Goal: Information Seeking & Learning: Learn about a topic

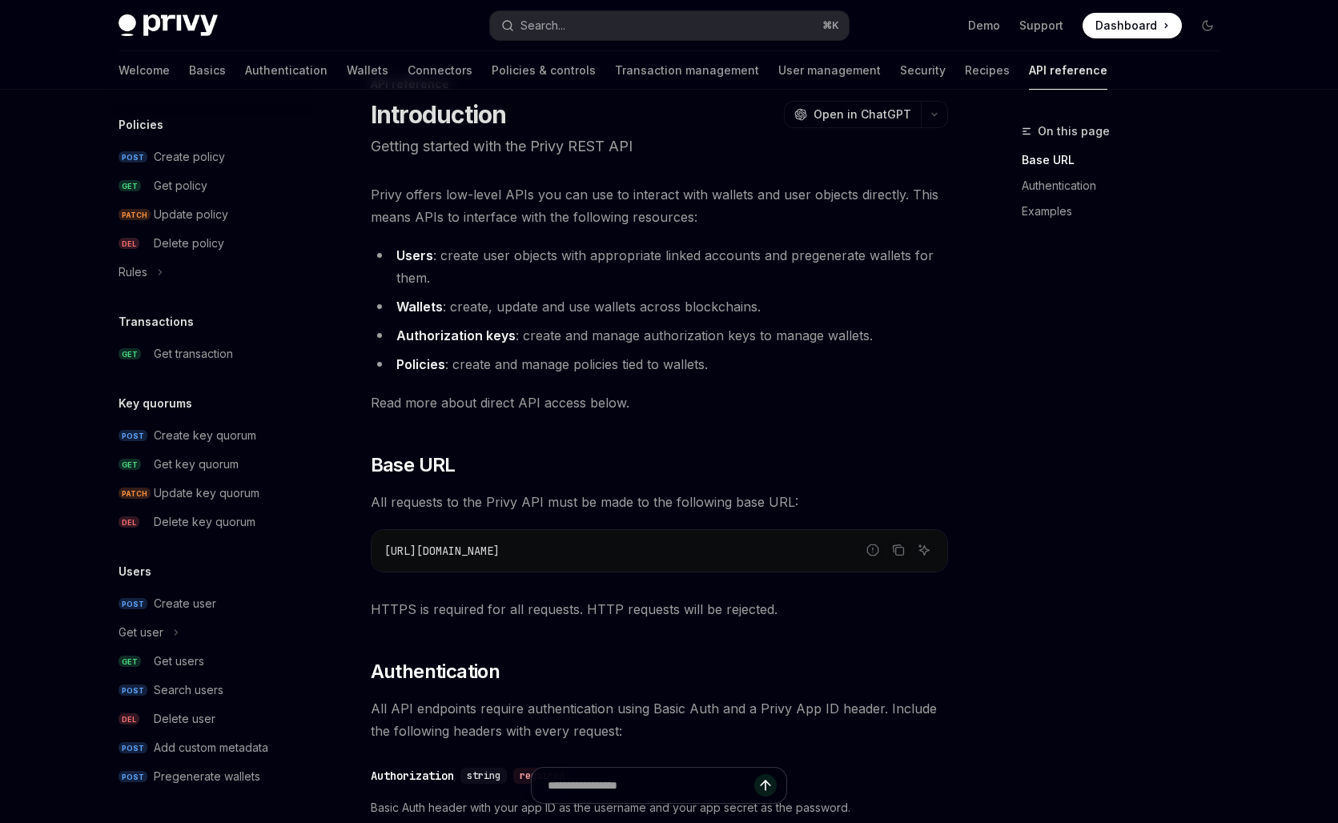
scroll to position [37, 0]
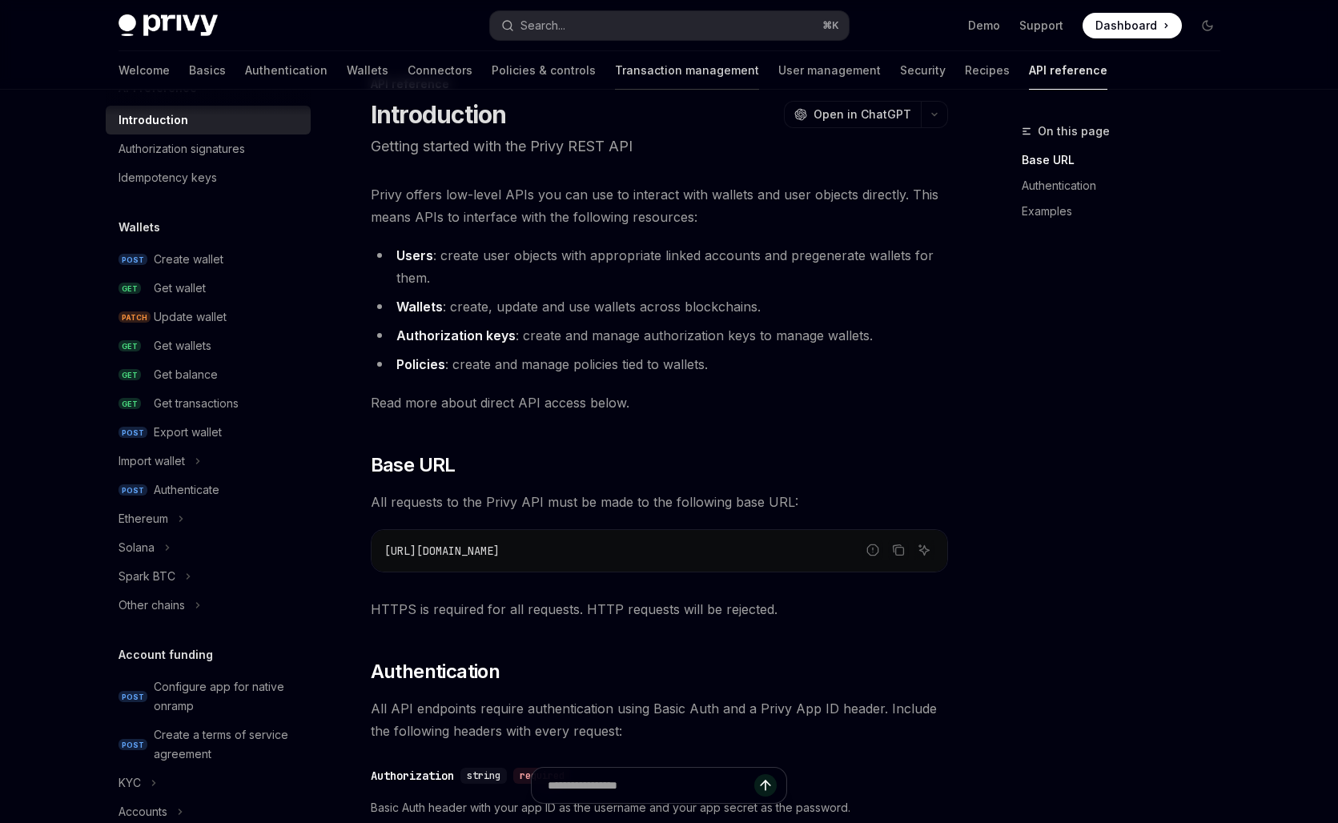
click at [615, 71] on link "Transaction management" at bounding box center [687, 70] width 144 height 38
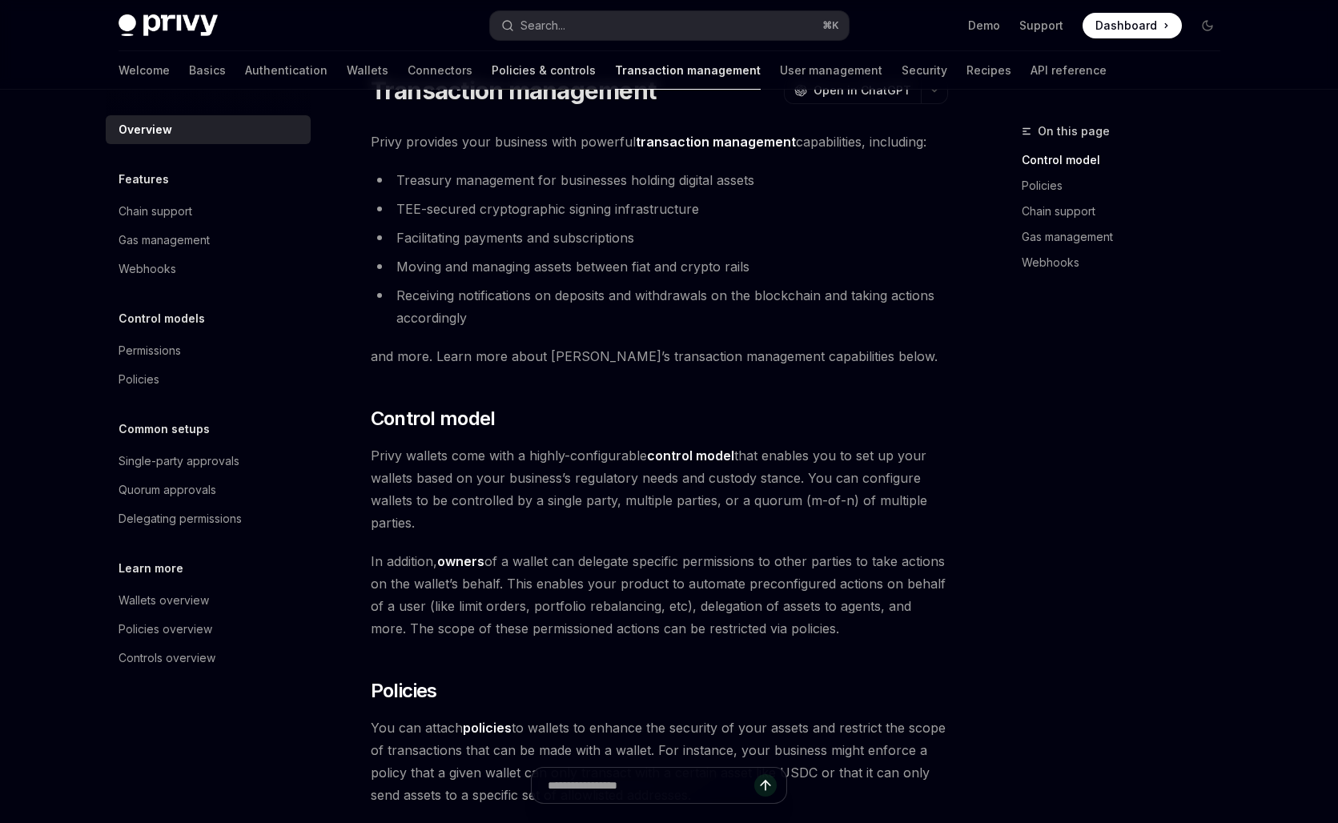
click at [492, 65] on link "Policies & controls" at bounding box center [544, 70] width 104 height 38
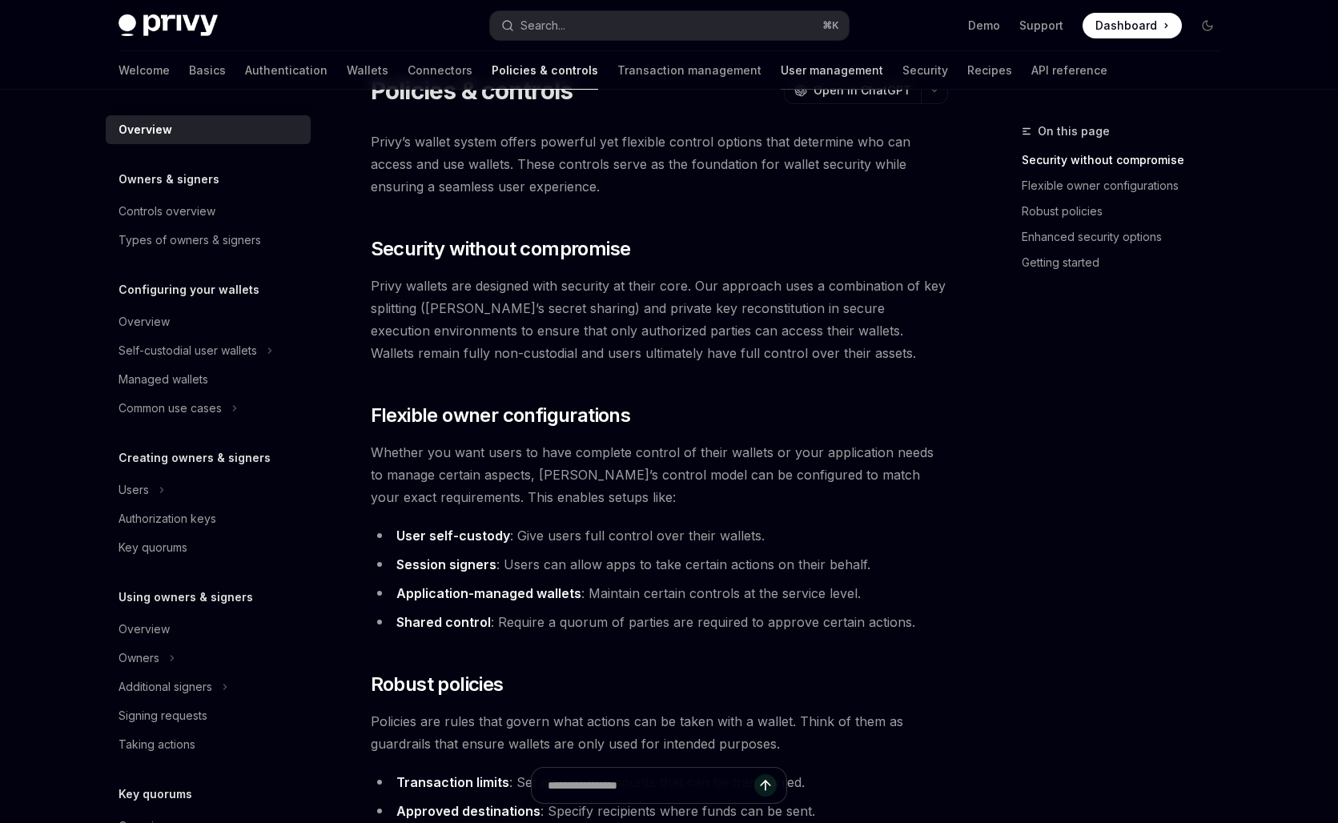
click at [781, 75] on link "User management" at bounding box center [832, 70] width 102 height 38
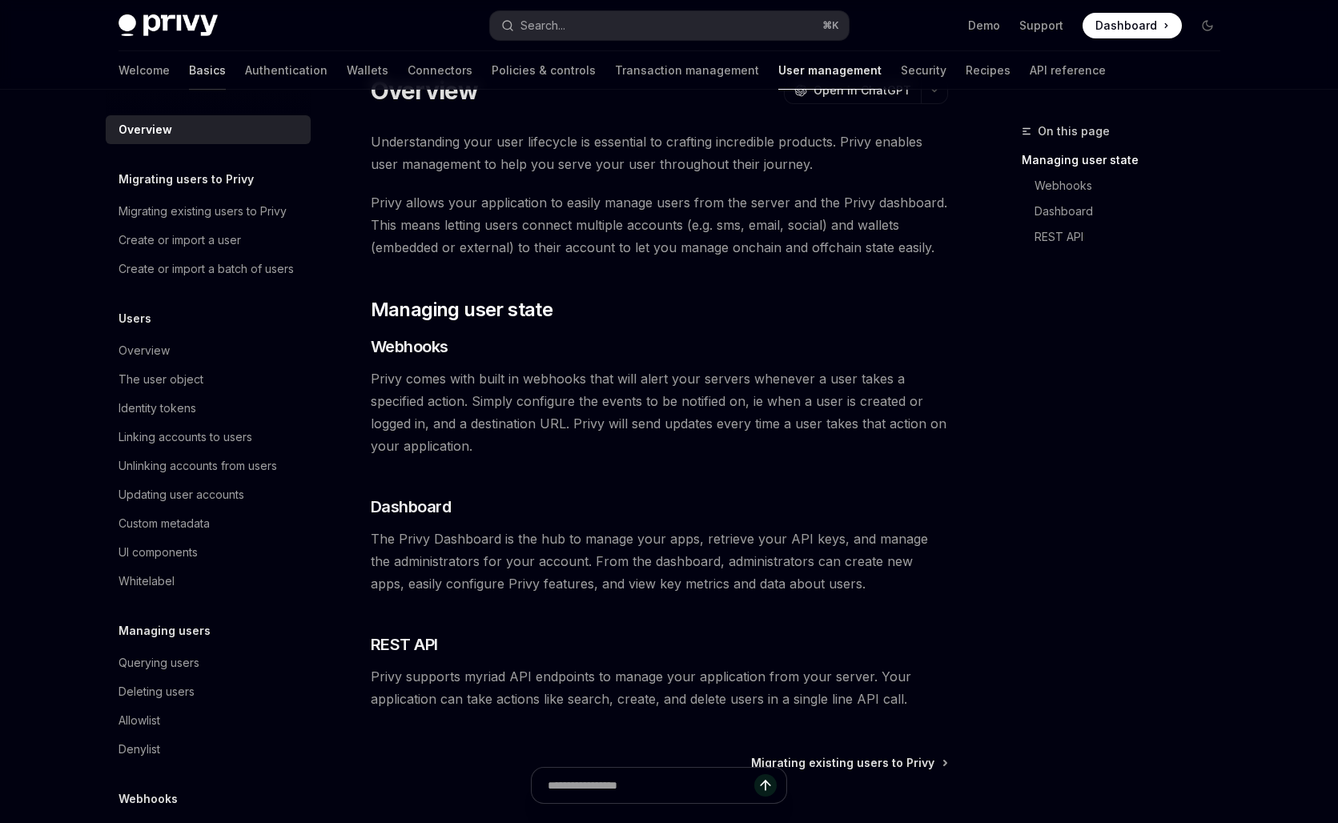
click at [189, 73] on link "Basics" at bounding box center [207, 70] width 37 height 38
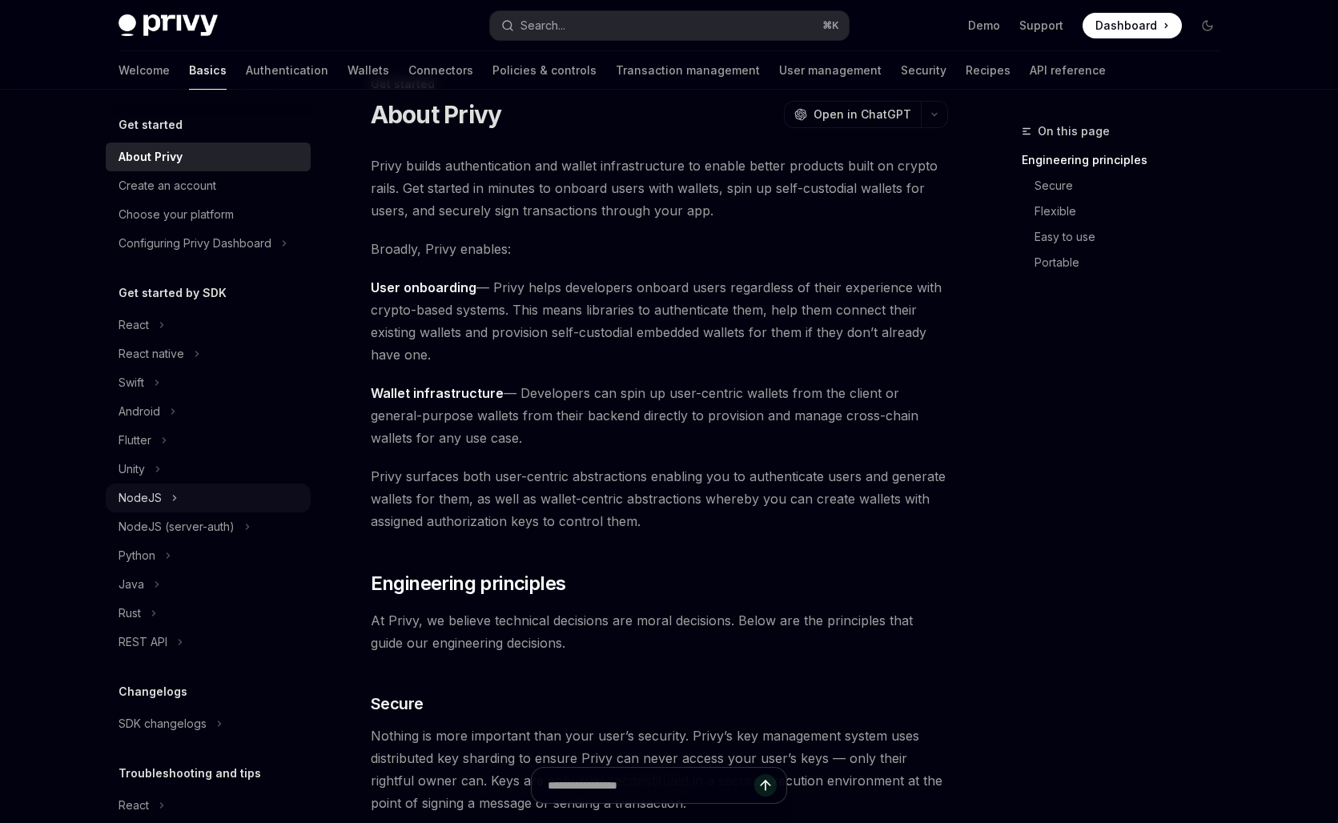
click at [151, 500] on div "NodeJS" at bounding box center [139, 497] width 43 height 19
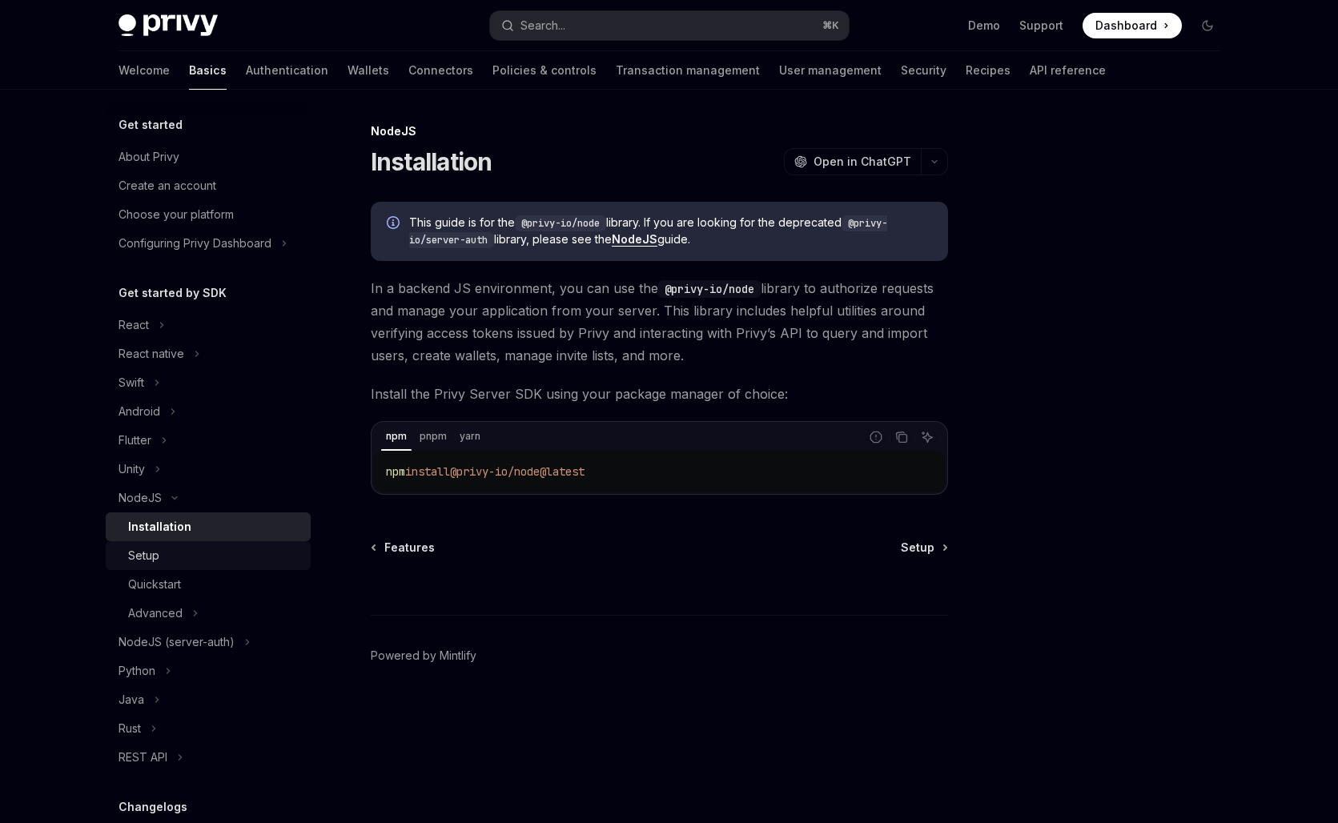
click at [164, 561] on div "Setup" at bounding box center [214, 555] width 173 height 19
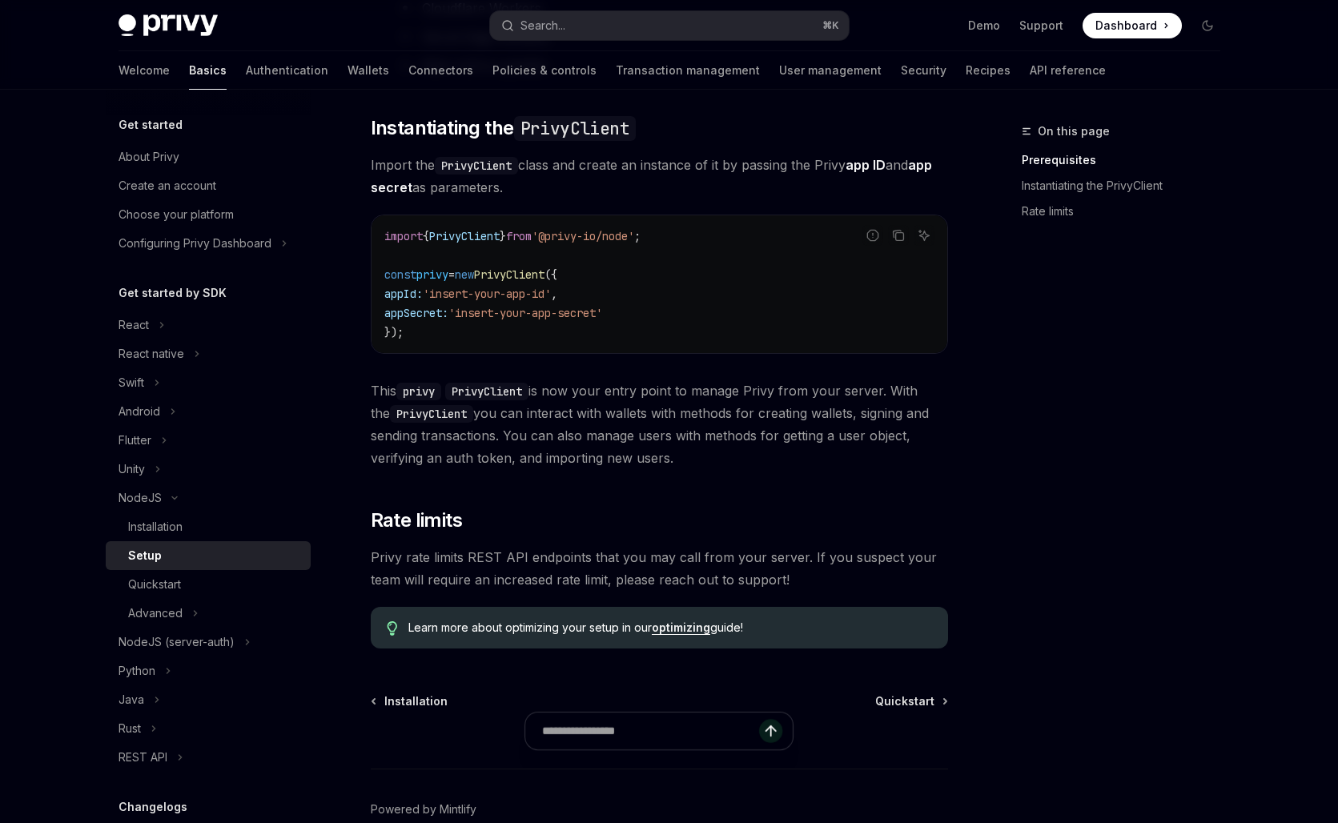
scroll to position [513, 0]
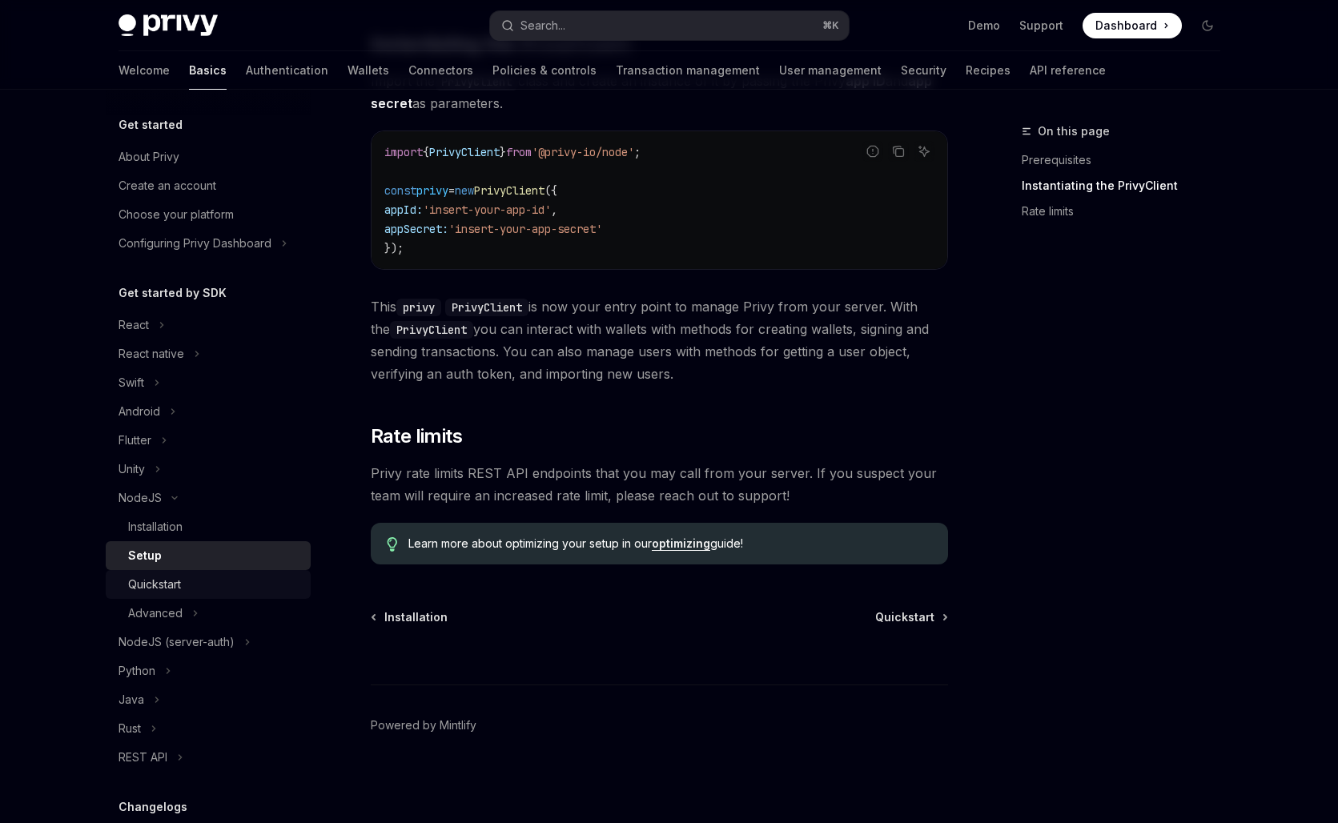
click at [183, 574] on link "Quickstart" at bounding box center [208, 584] width 205 height 29
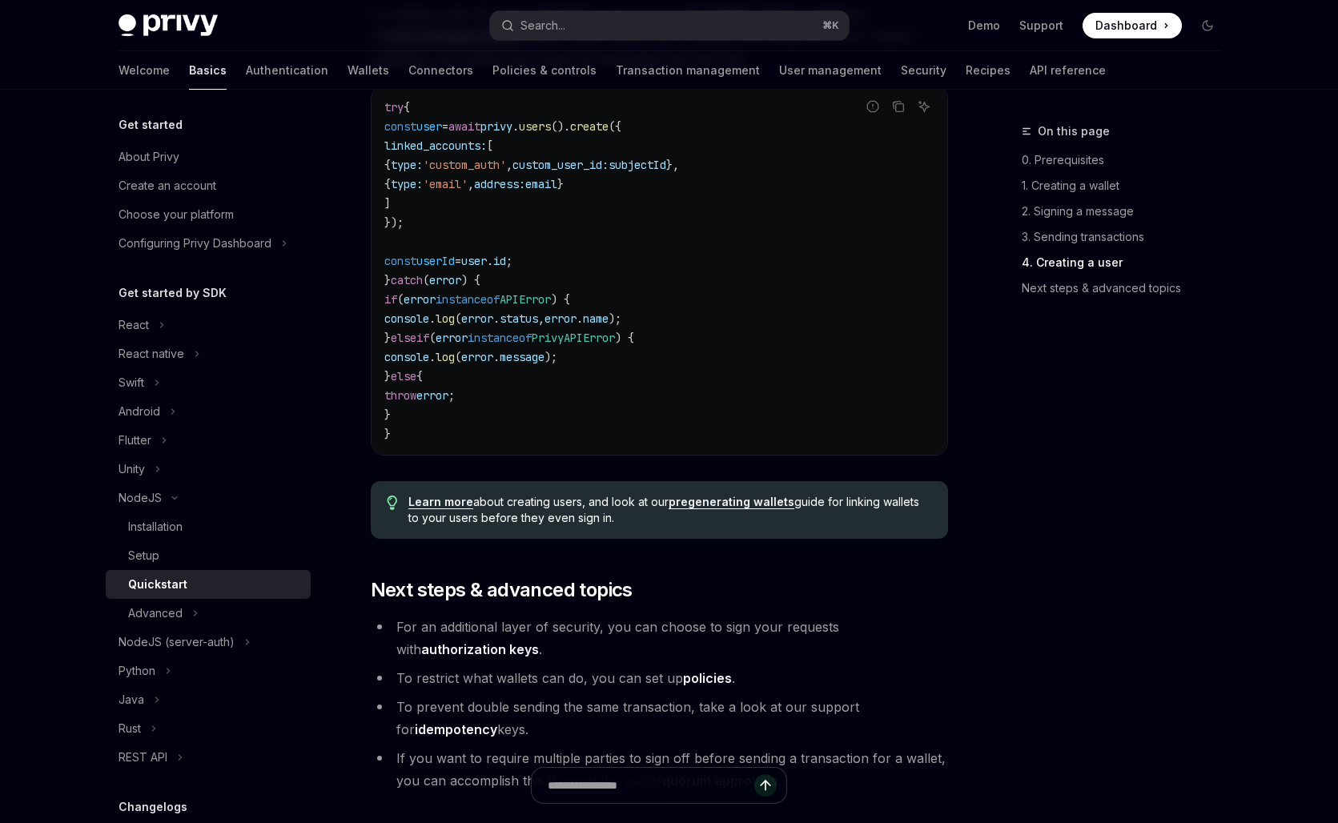
scroll to position [3189, 0]
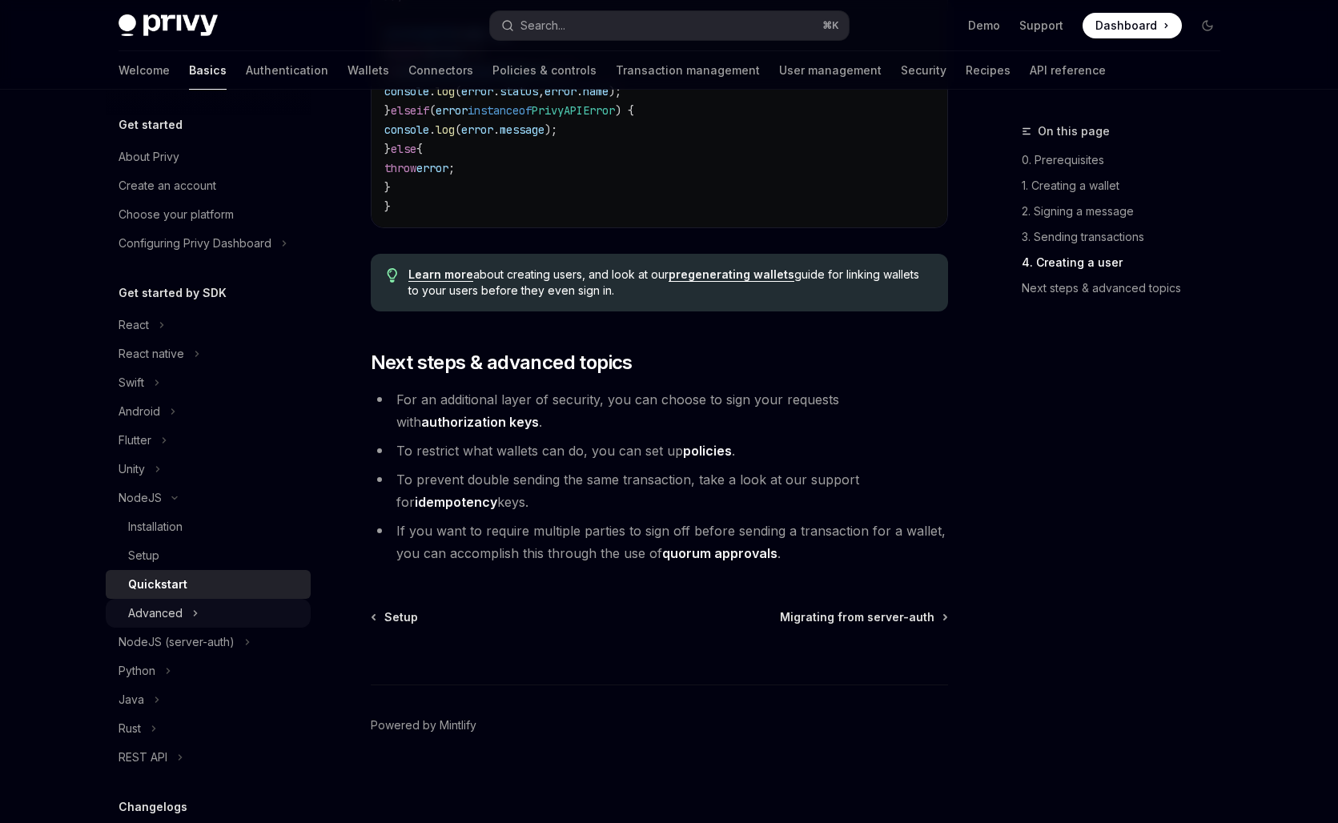
click at [173, 607] on div "Advanced" at bounding box center [155, 613] width 54 height 19
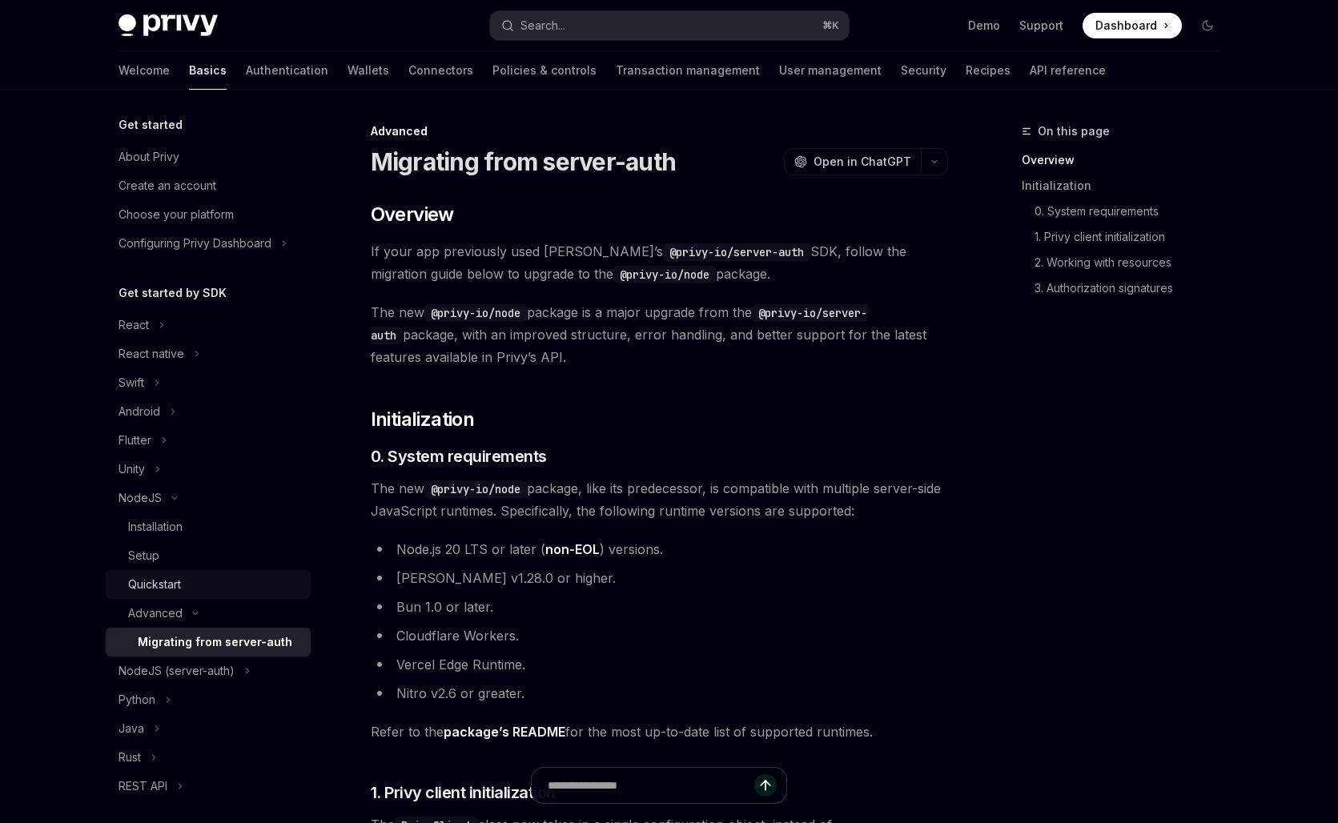
click at [194, 585] on div "Quickstart" at bounding box center [214, 584] width 173 height 19
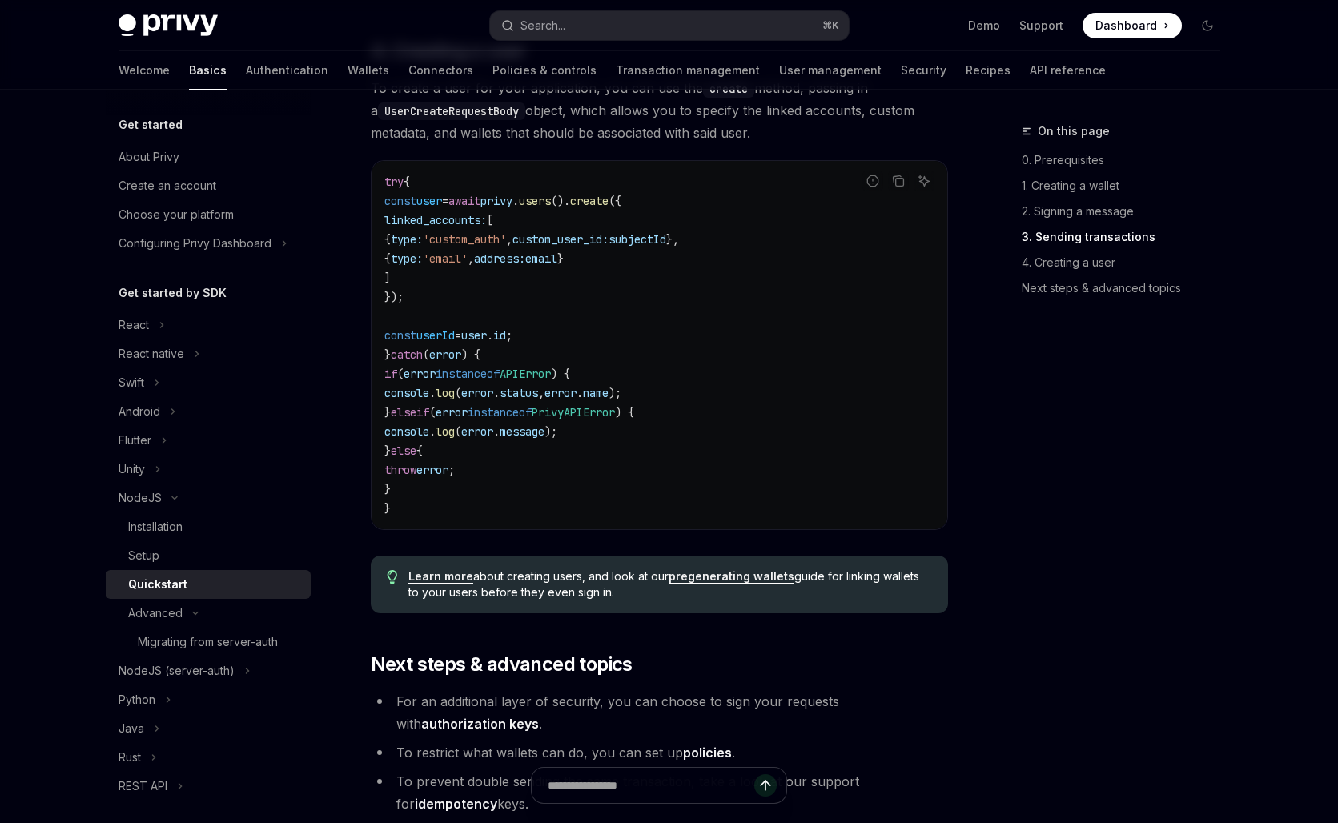
scroll to position [3189, 0]
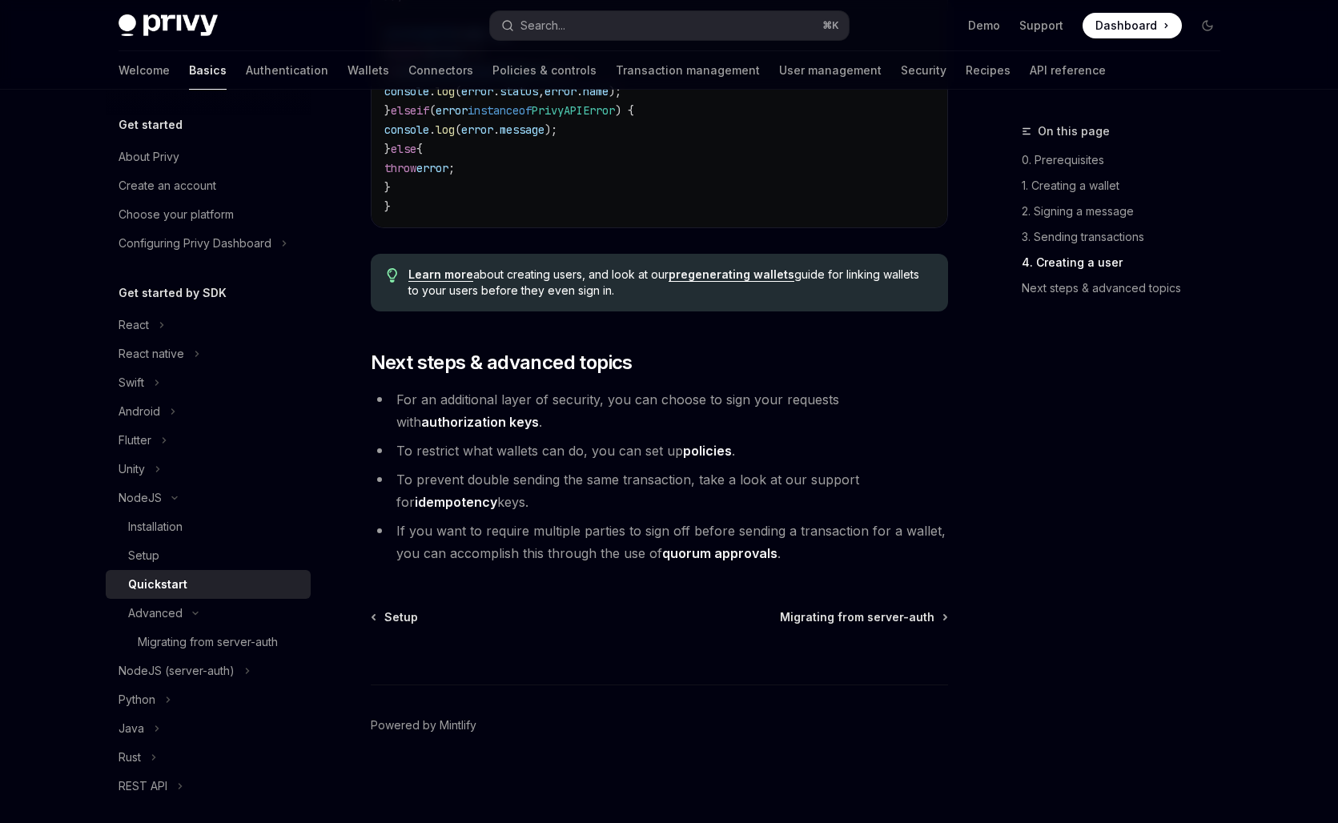
click at [539, 414] on link "authorization keys" at bounding box center [480, 422] width 118 height 17
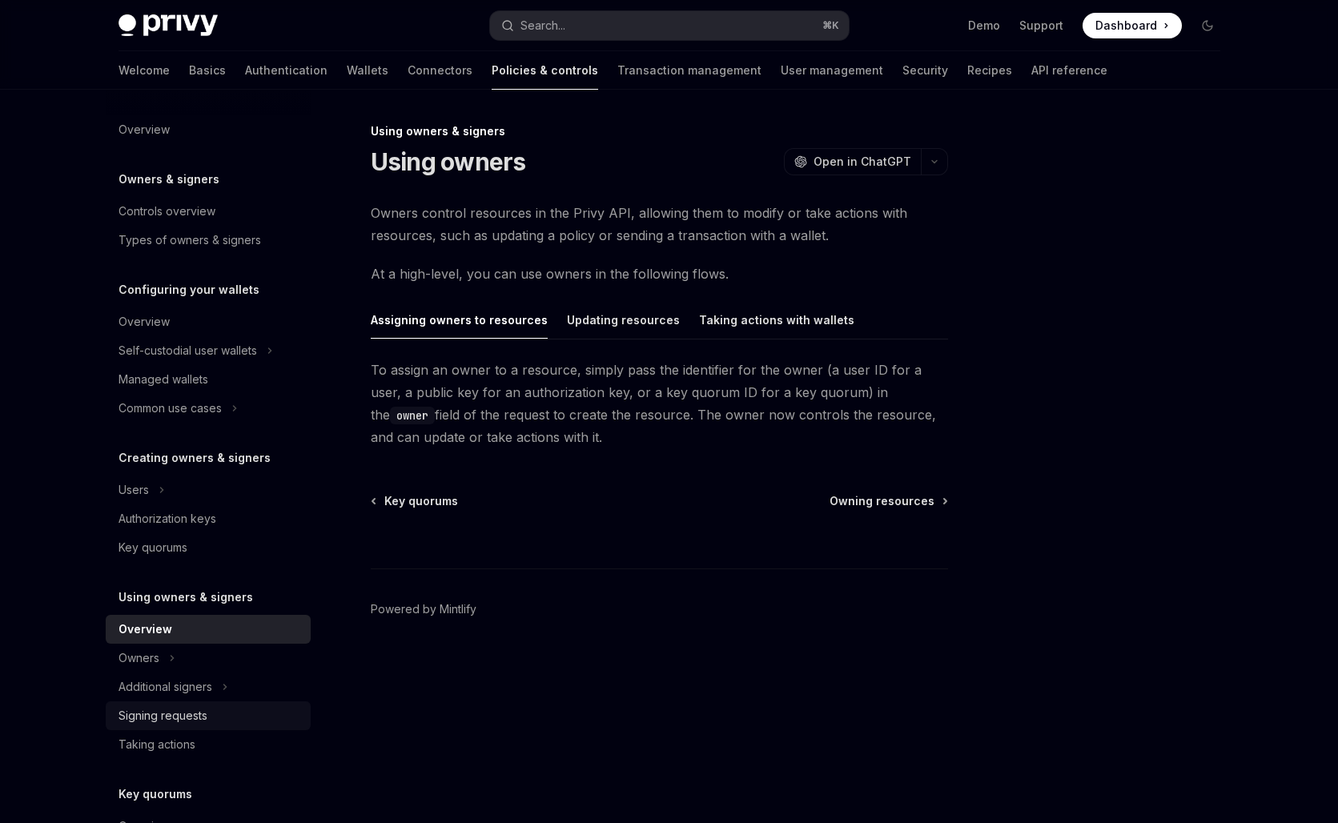
click at [198, 706] on div "Signing requests" at bounding box center [162, 715] width 89 height 19
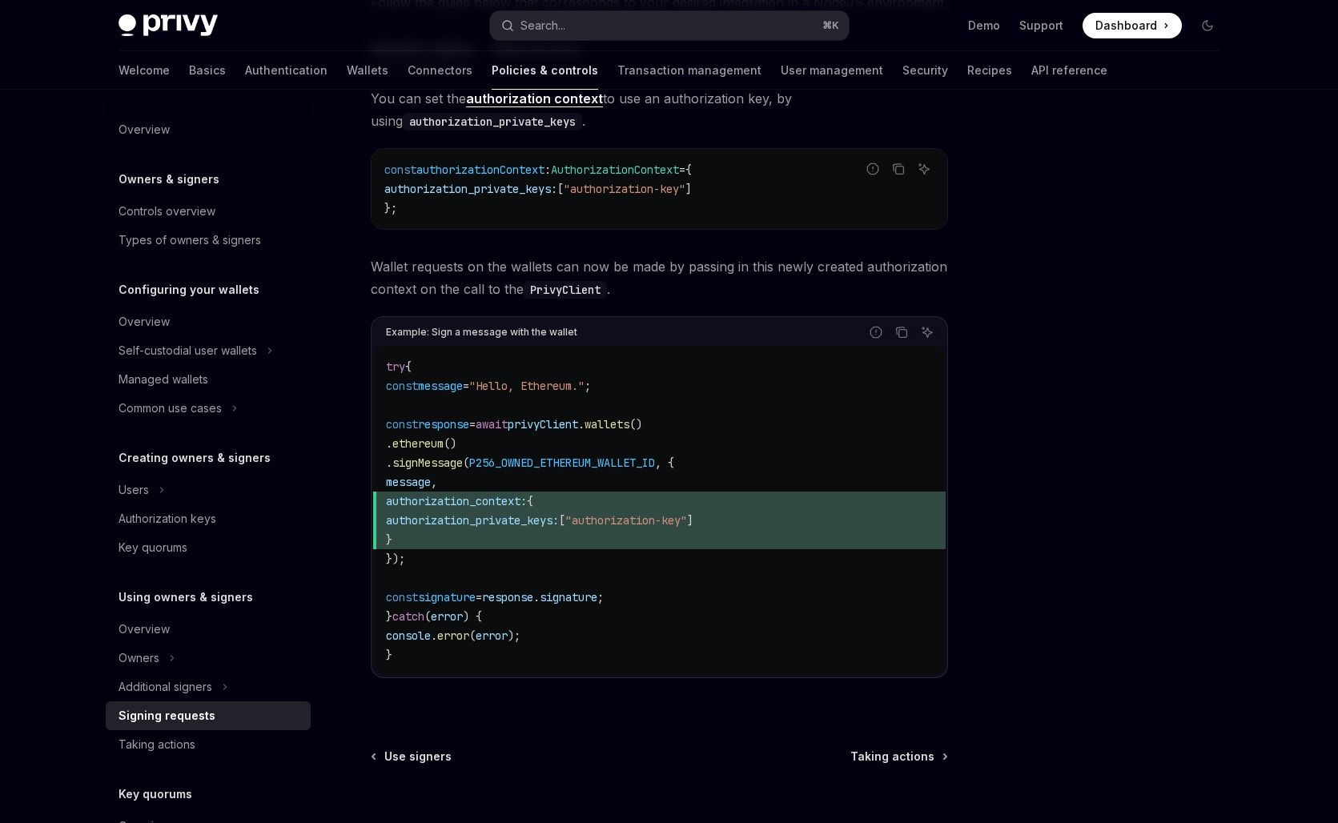
scroll to position [574, 0]
click at [481, 612] on span ") {" at bounding box center [472, 615] width 19 height 14
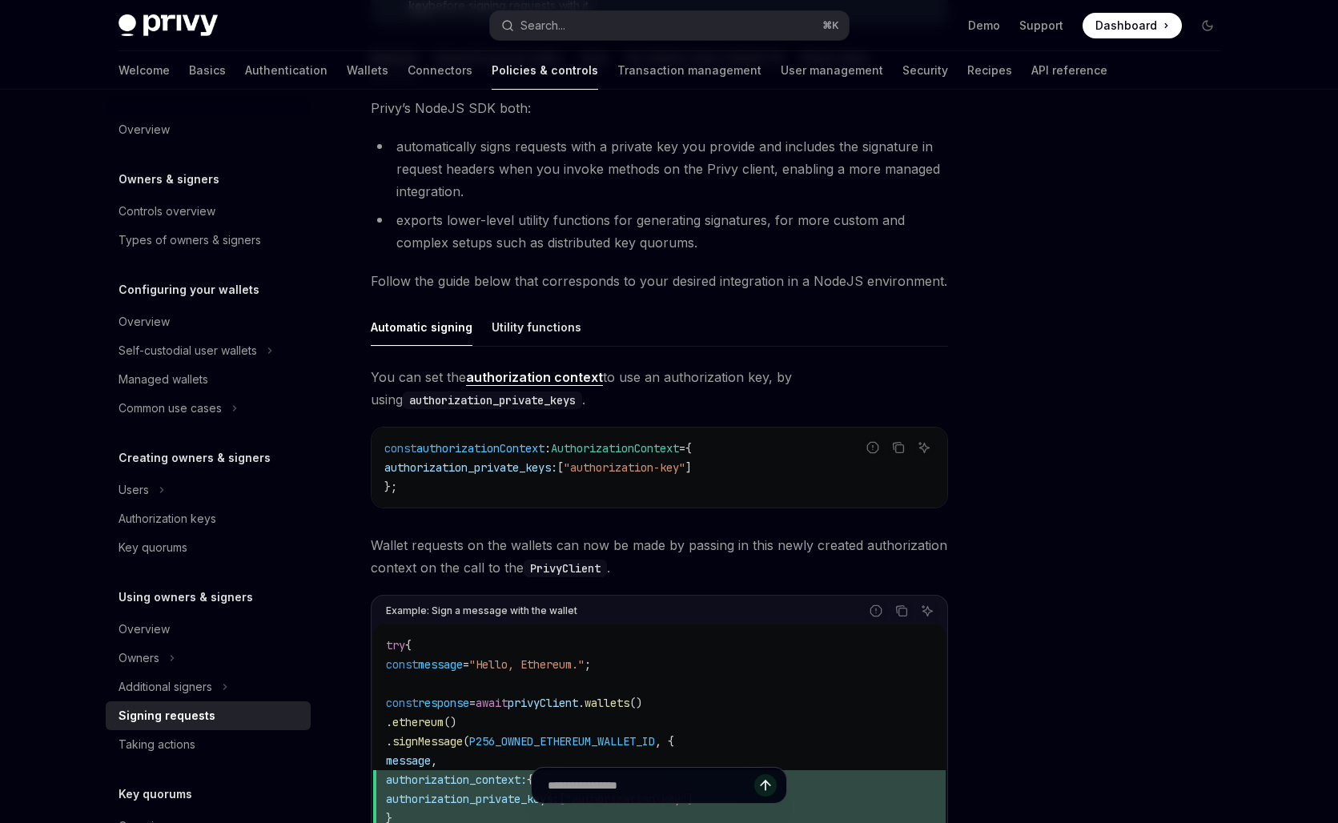
scroll to position [267, 0]
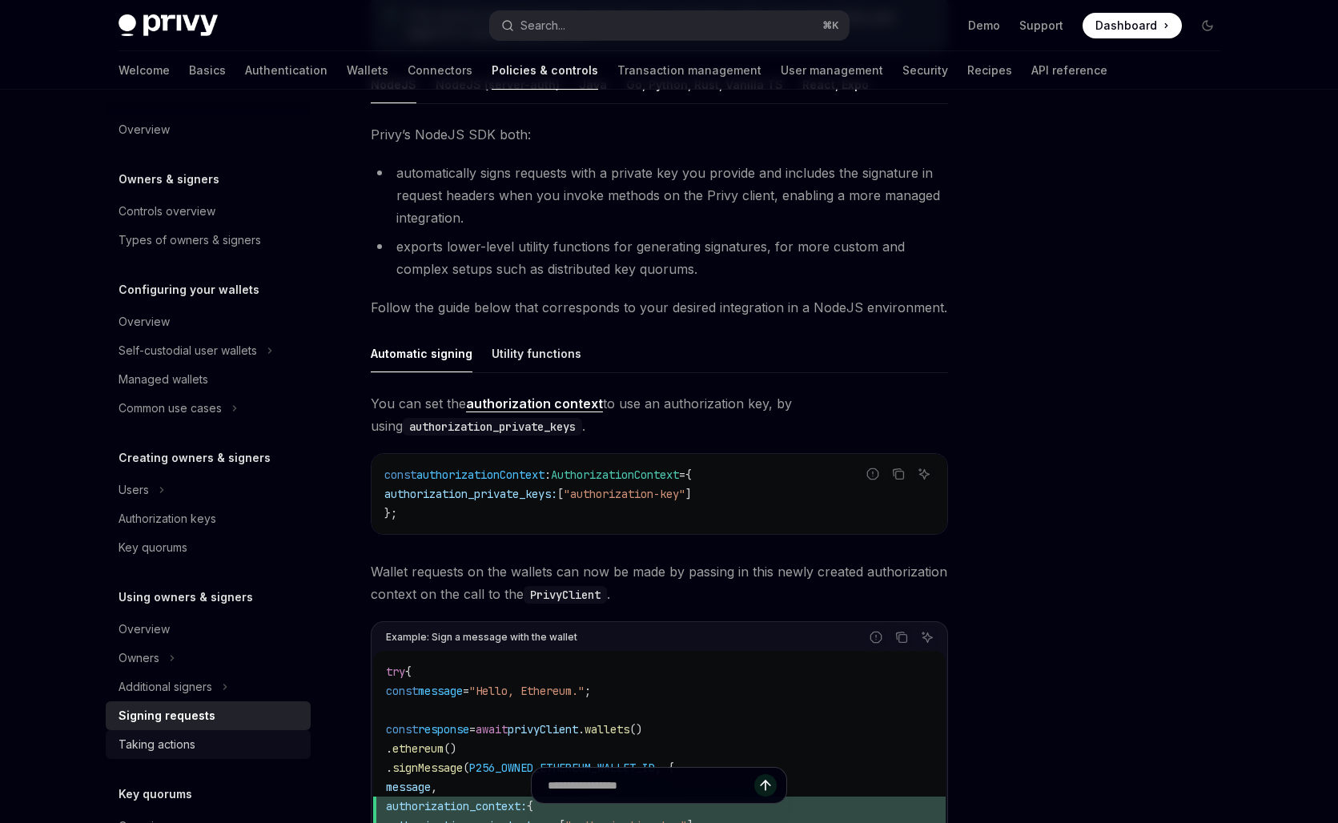
click at [189, 748] on div "Taking actions" at bounding box center [156, 744] width 77 height 19
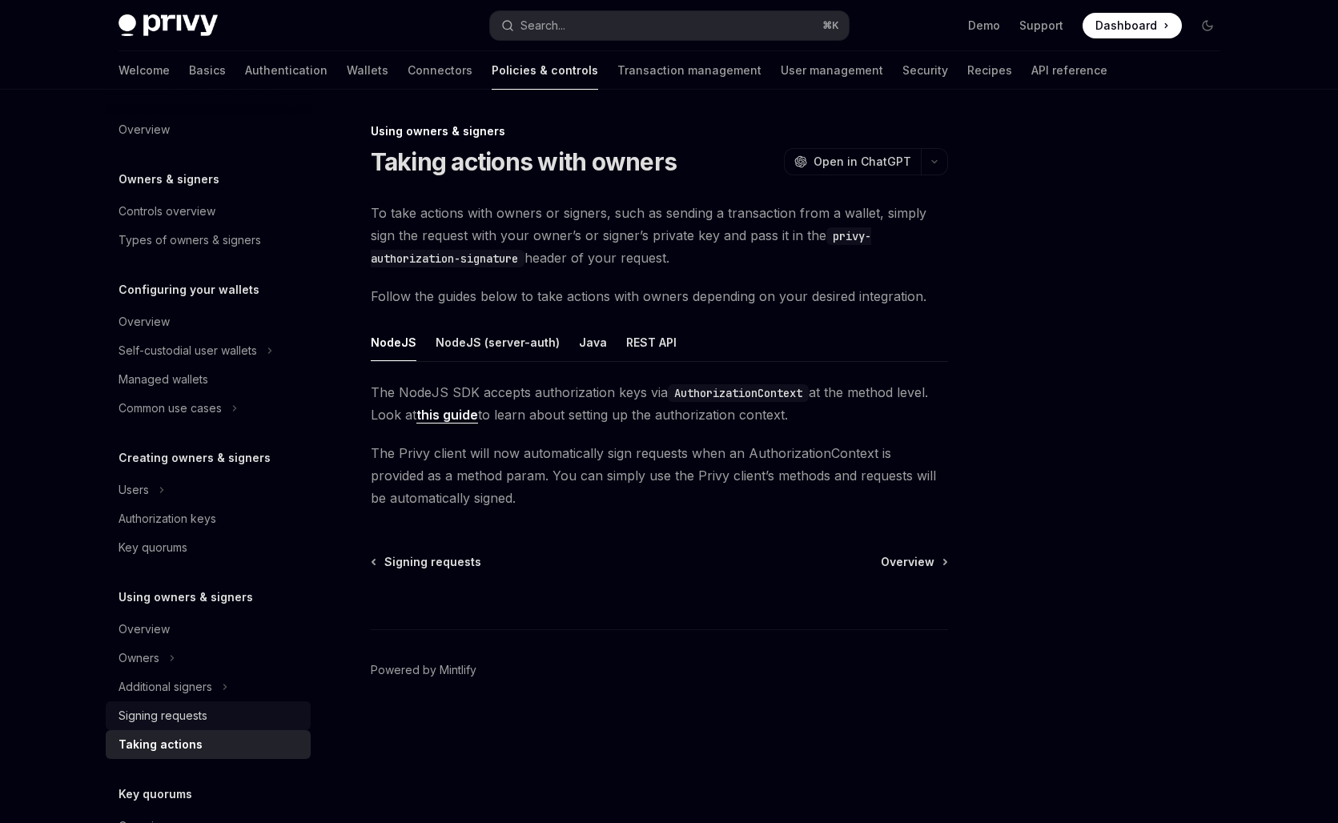
click at [208, 703] on link "Signing requests" at bounding box center [208, 715] width 205 height 29
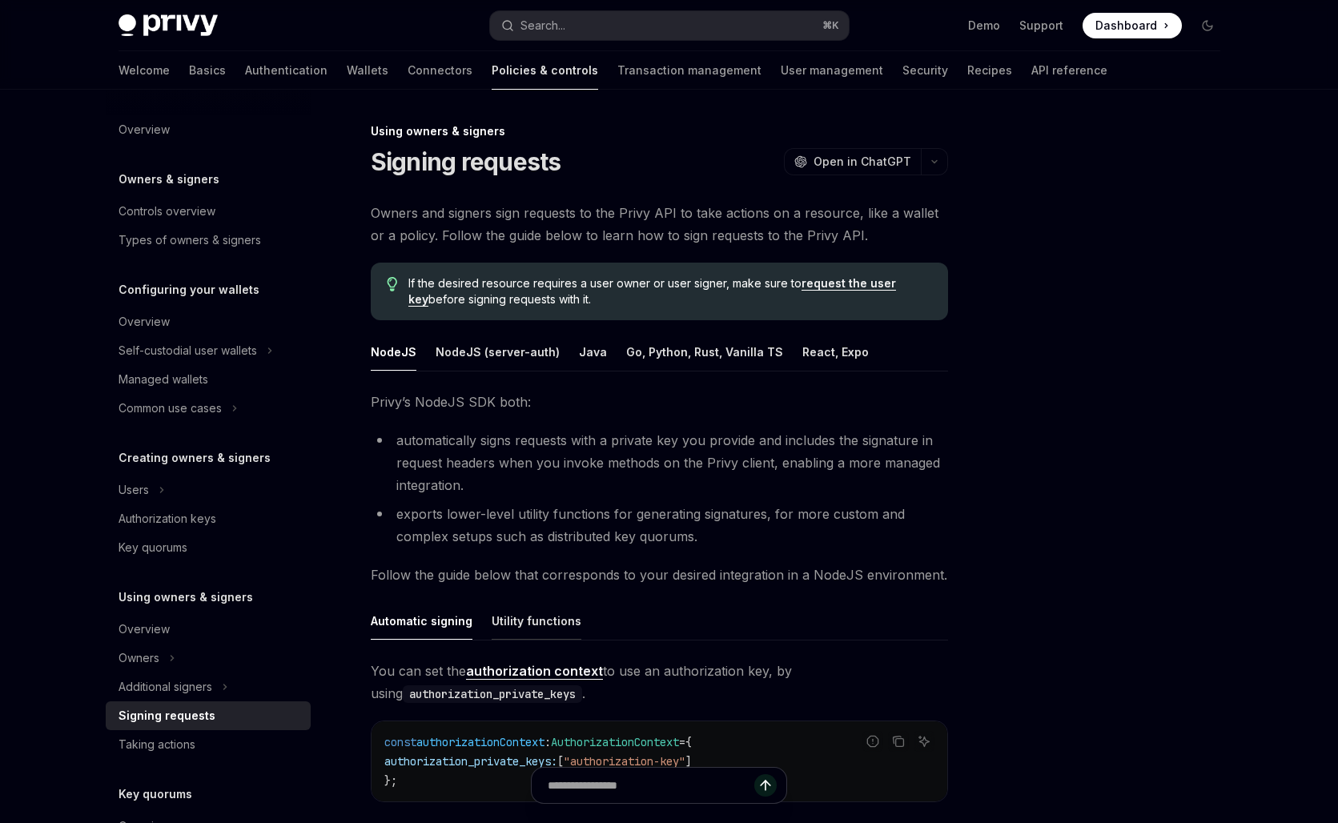
click at [563, 636] on div "Utility functions" at bounding box center [537, 621] width 90 height 38
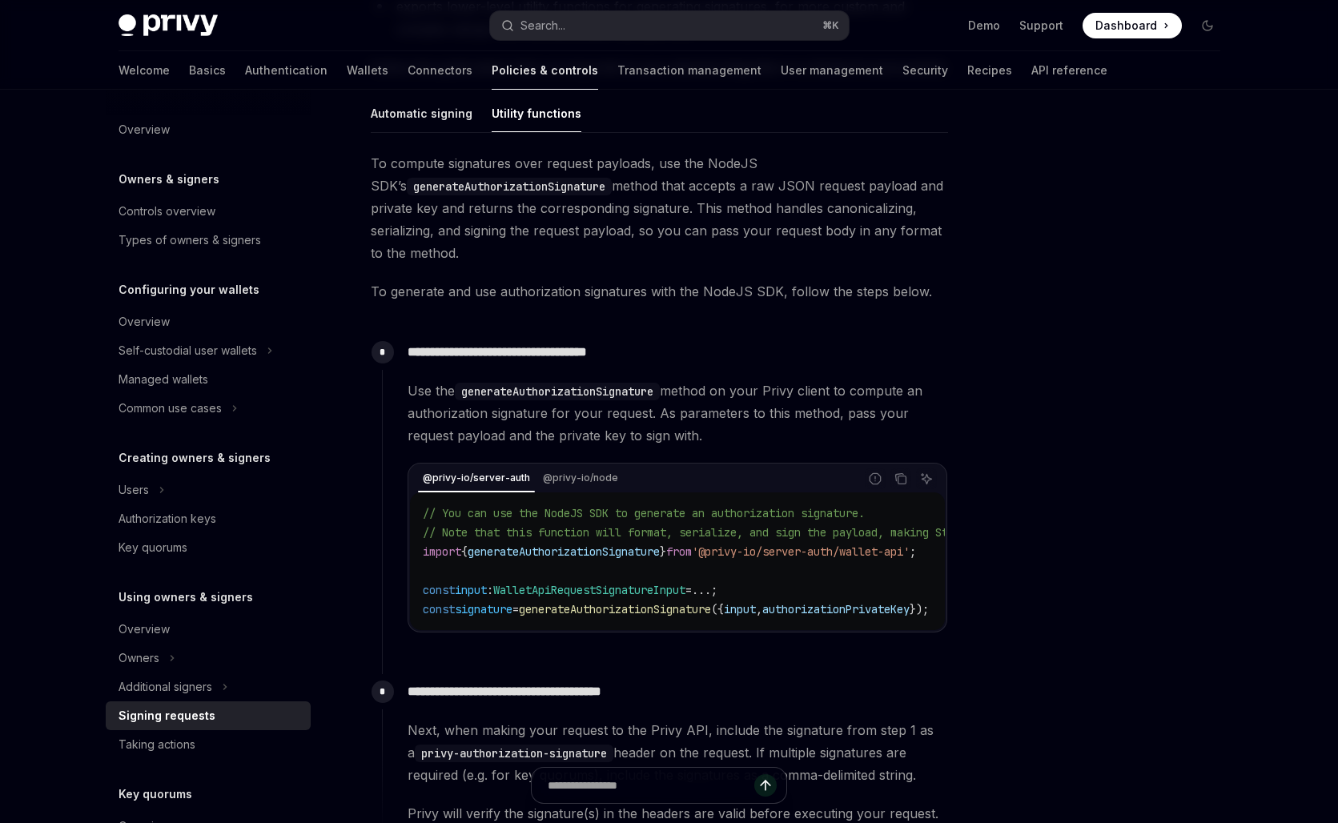
scroll to position [397, 0]
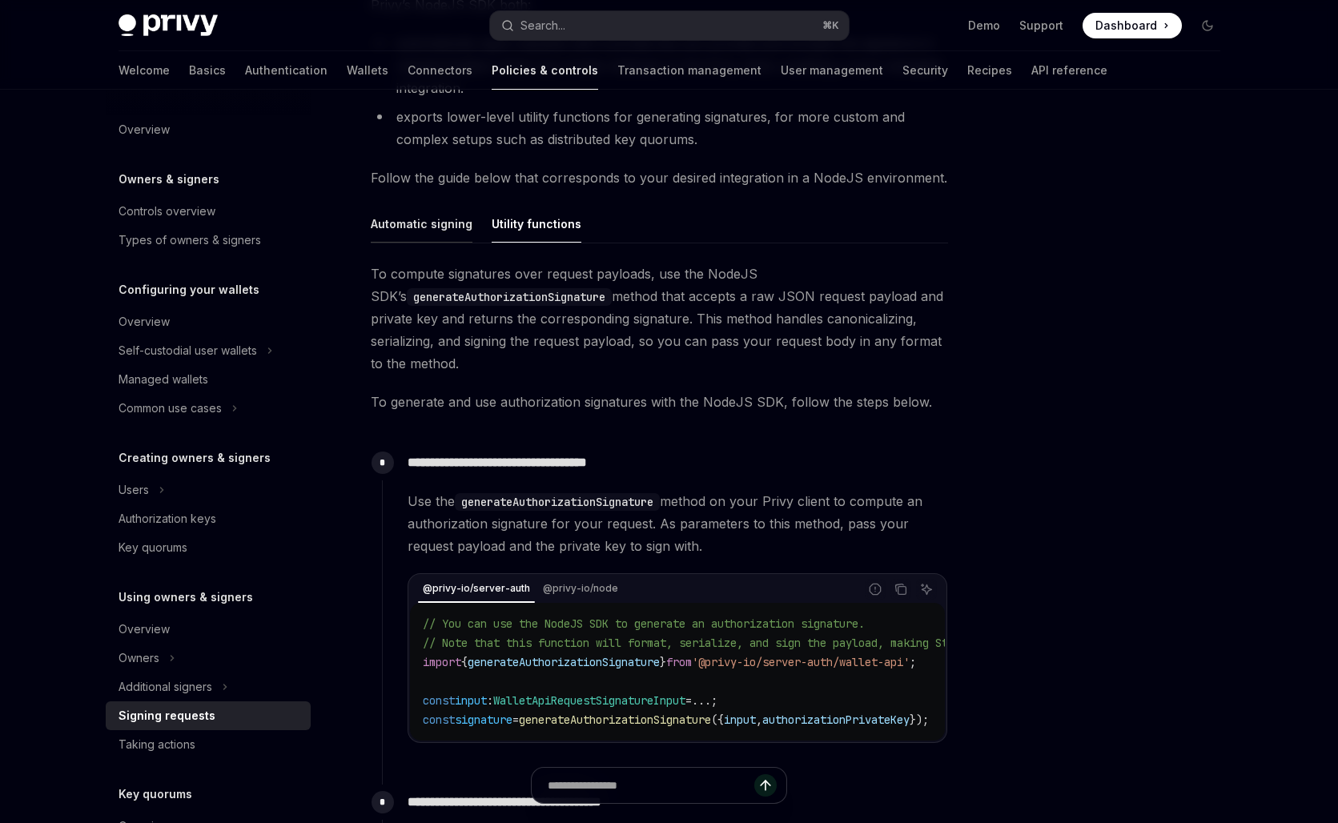
click at [407, 222] on div "Automatic signing" at bounding box center [422, 224] width 102 height 38
type textarea "*"
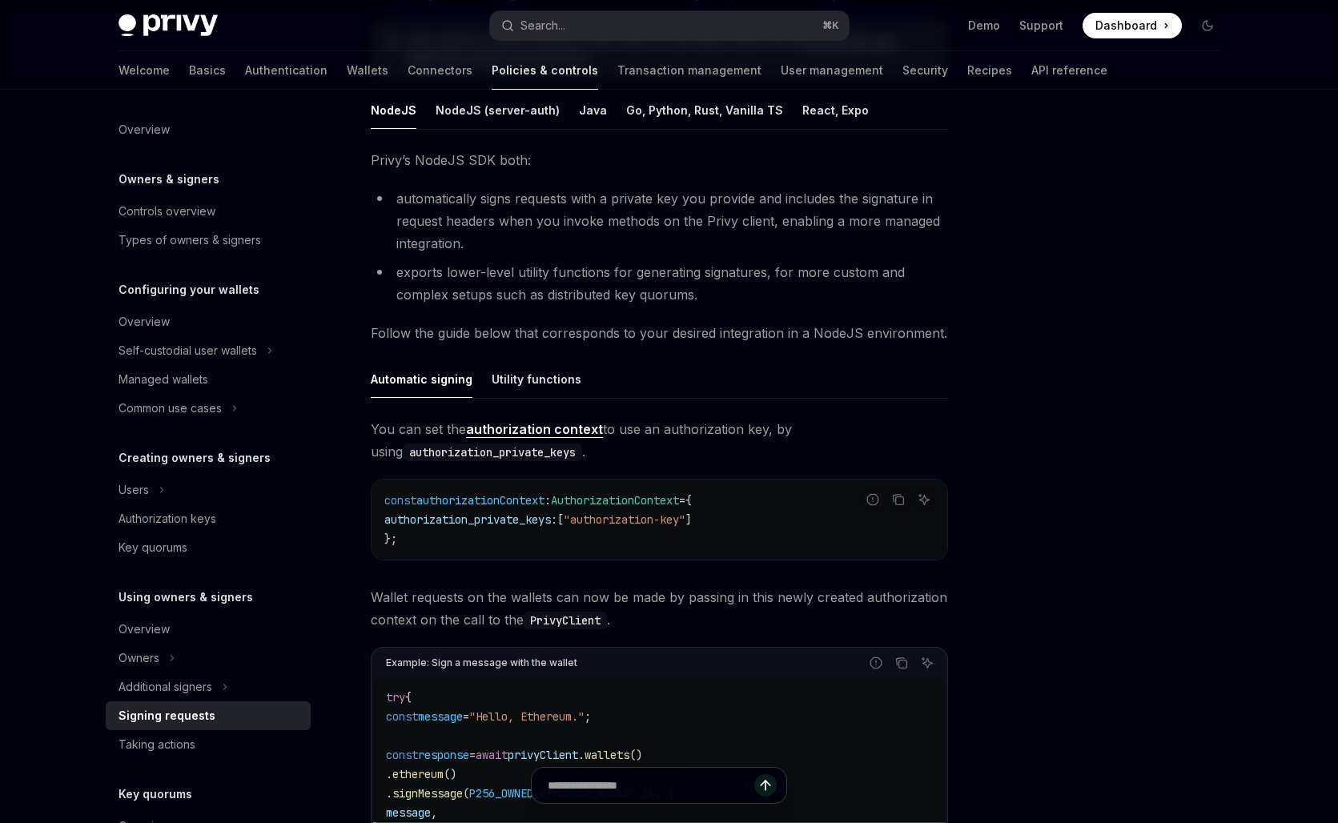
scroll to position [239, 0]
click at [598, 563] on div "You can set the authorization context to use an authorization key, by using aut…" at bounding box center [659, 728] width 577 height 616
click at [544, 24] on div "Search..." at bounding box center [542, 25] width 45 height 19
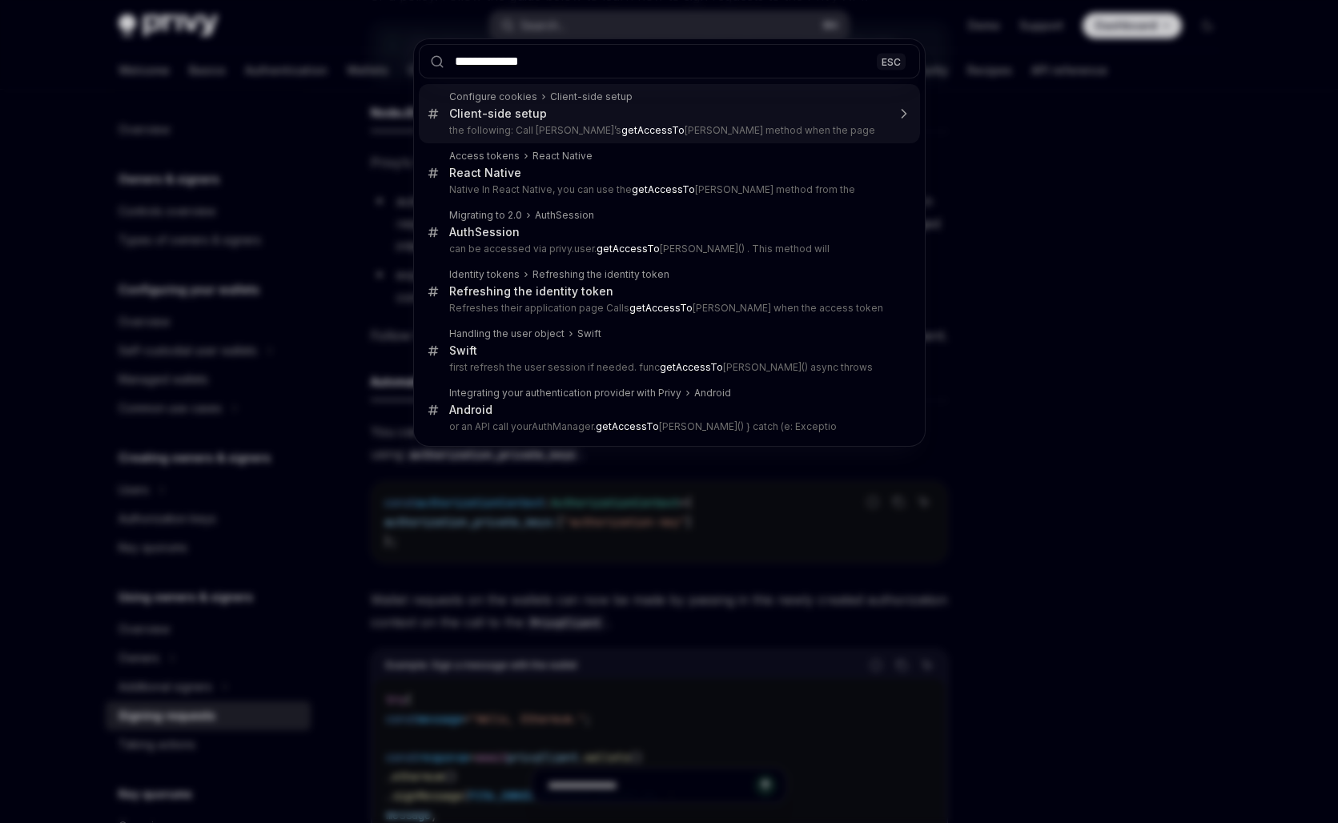
type input "**********"
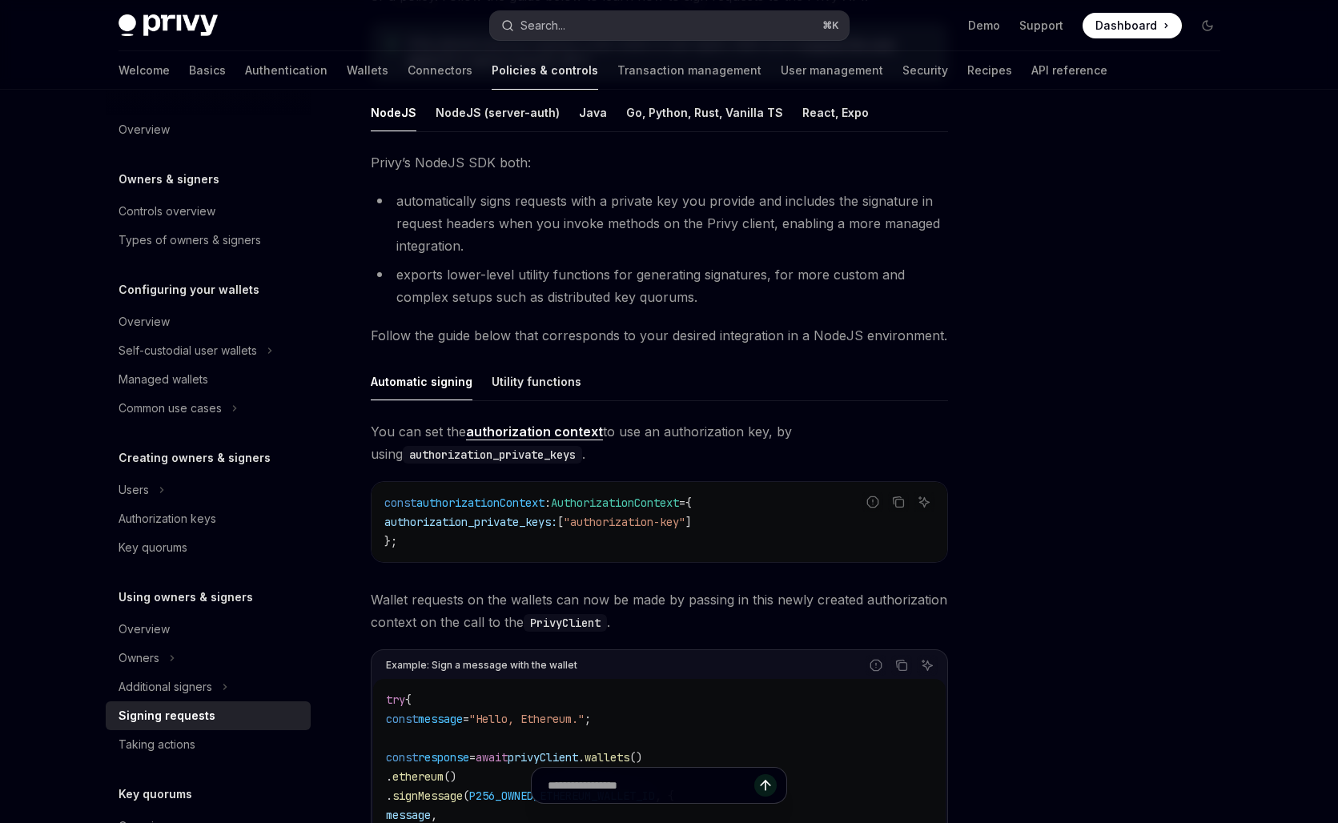
type textarea "*"
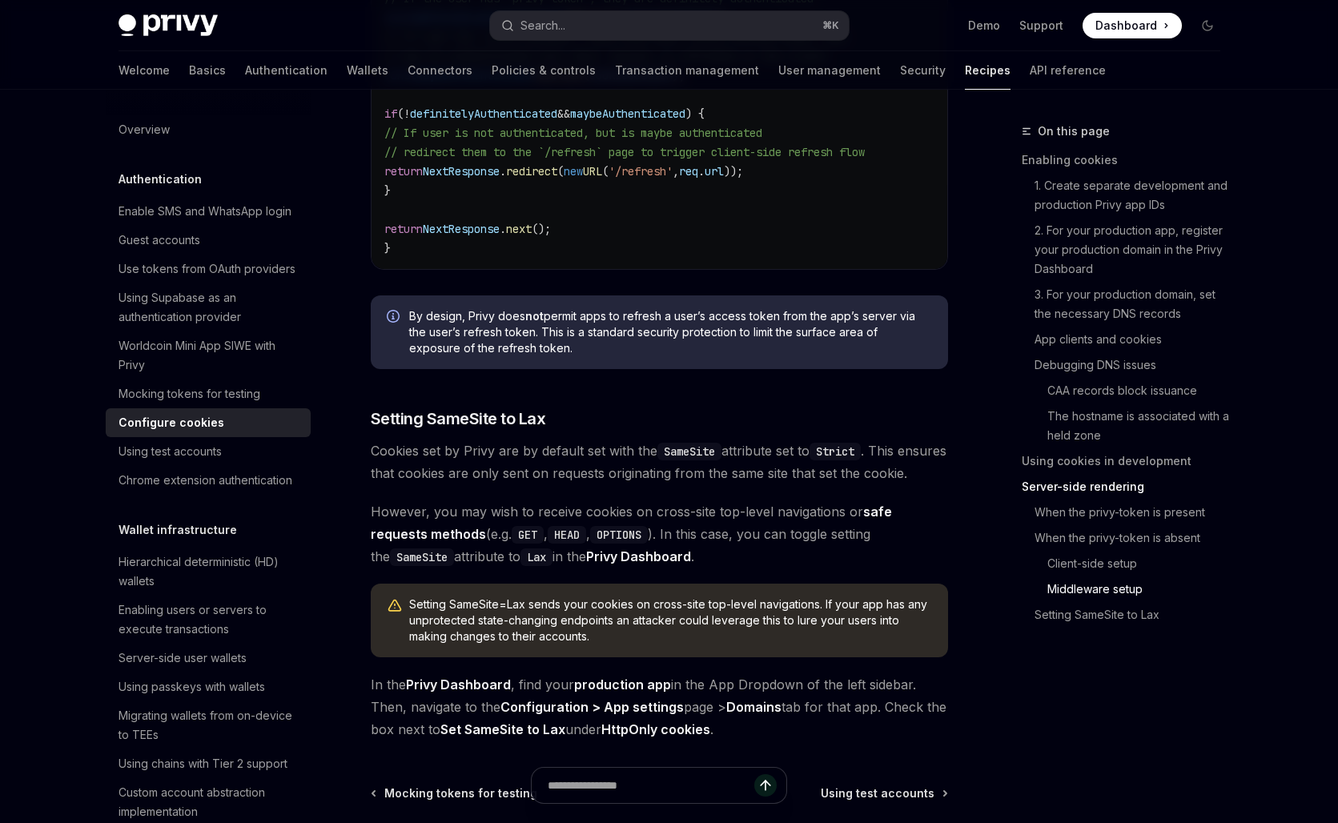
scroll to position [5504, 0]
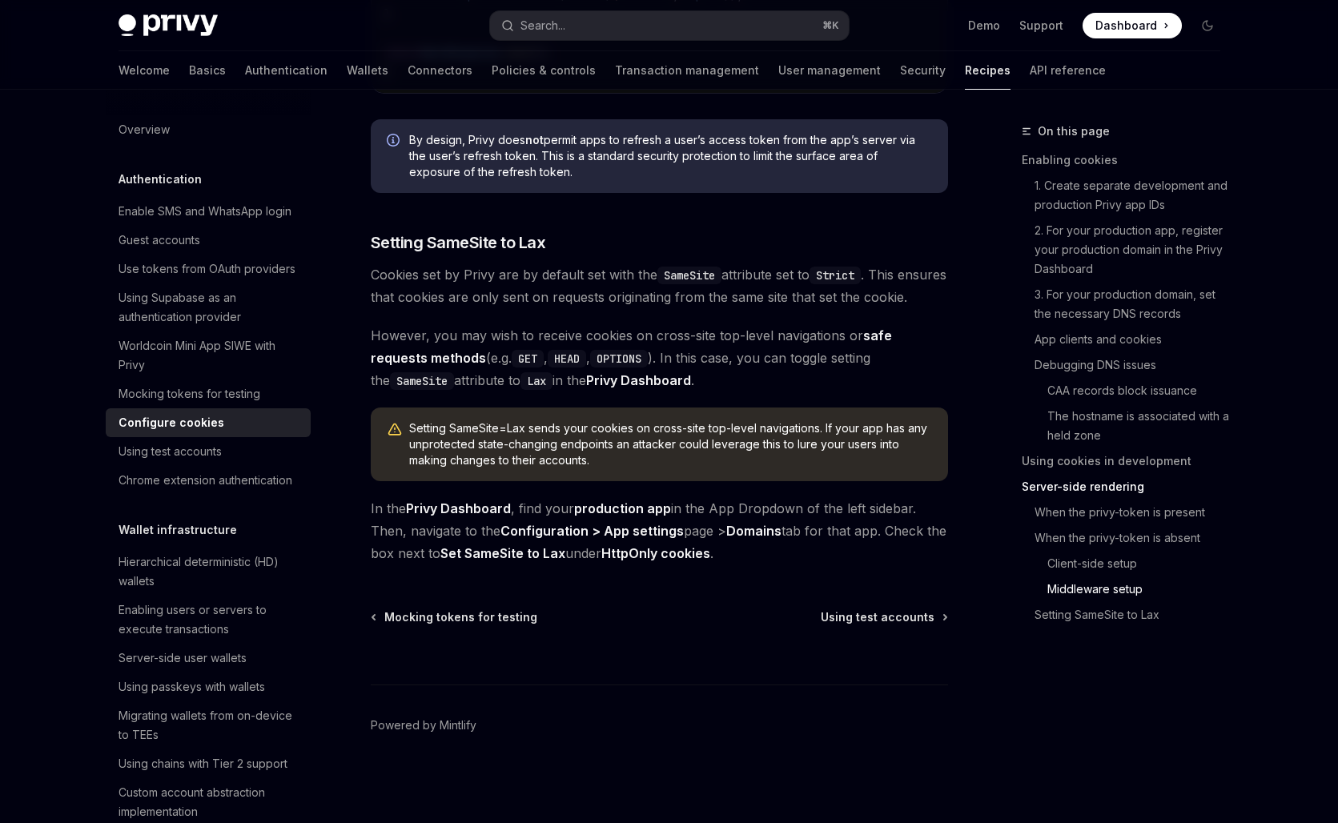
click at [543, 40] on div "Privy Docs home page Search... ⌘ K Demo Support Dashboard Dashboard Search..." at bounding box center [669, 25] width 1102 height 51
click at [543, 31] on div "Search..." at bounding box center [542, 25] width 45 height 19
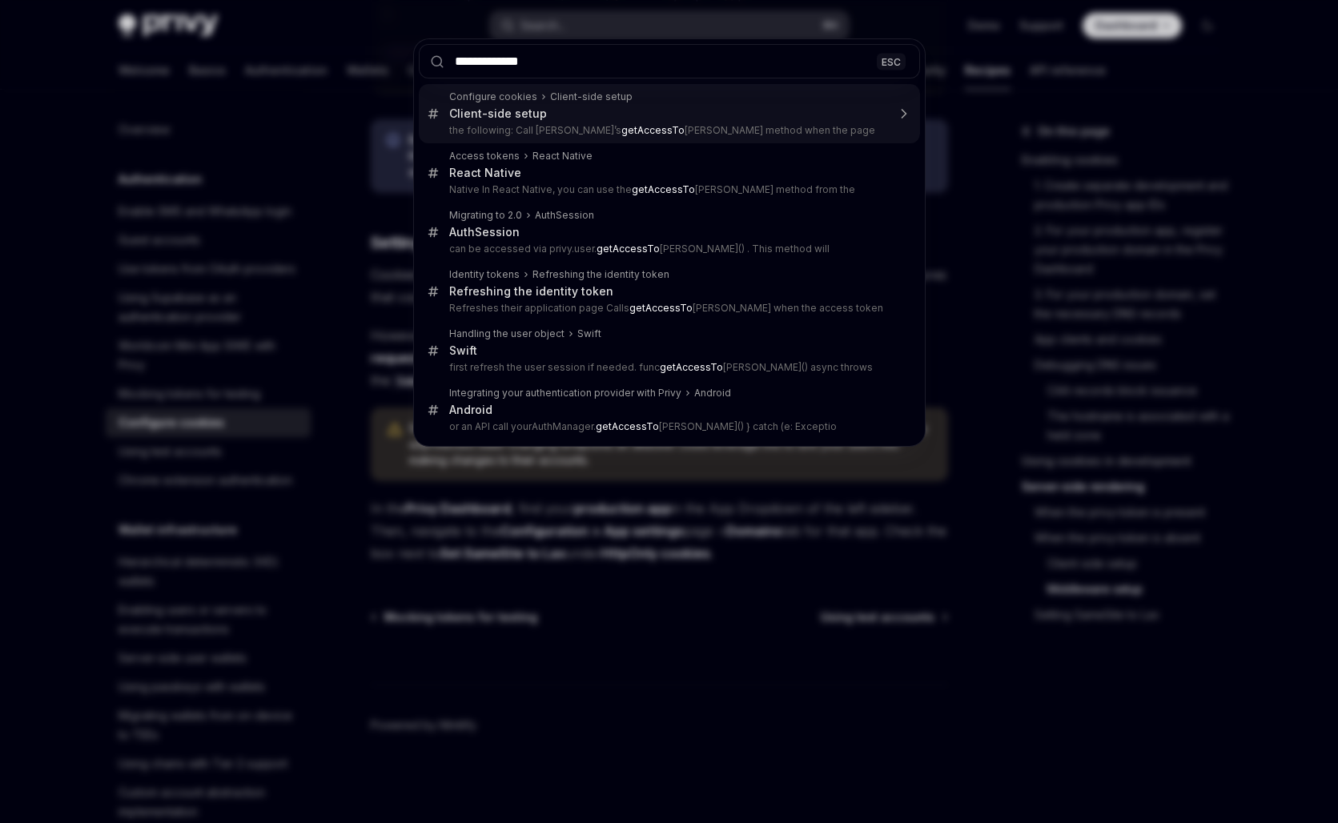
type input "**********"
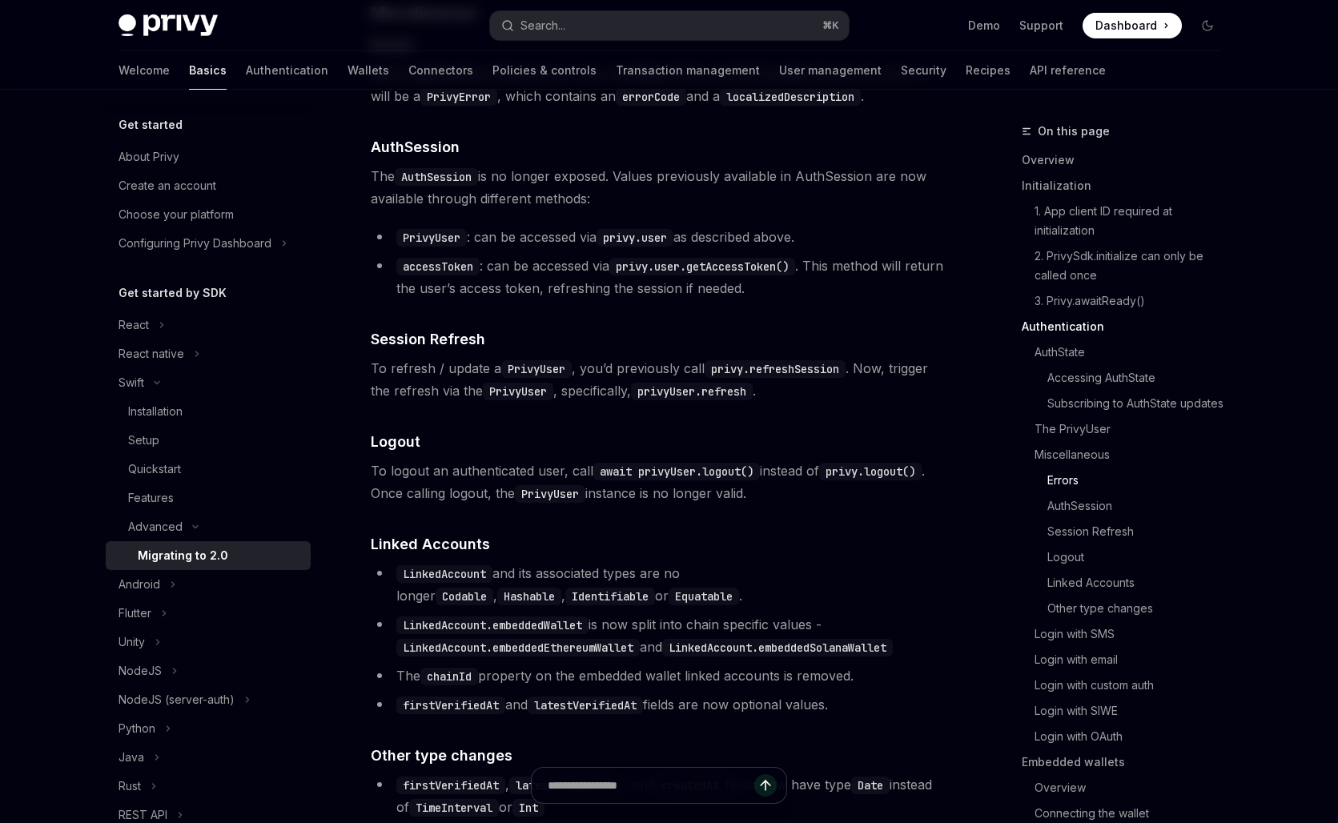
scroll to position [2880, 0]
click at [199, 329] on button "React" at bounding box center [208, 325] width 205 height 29
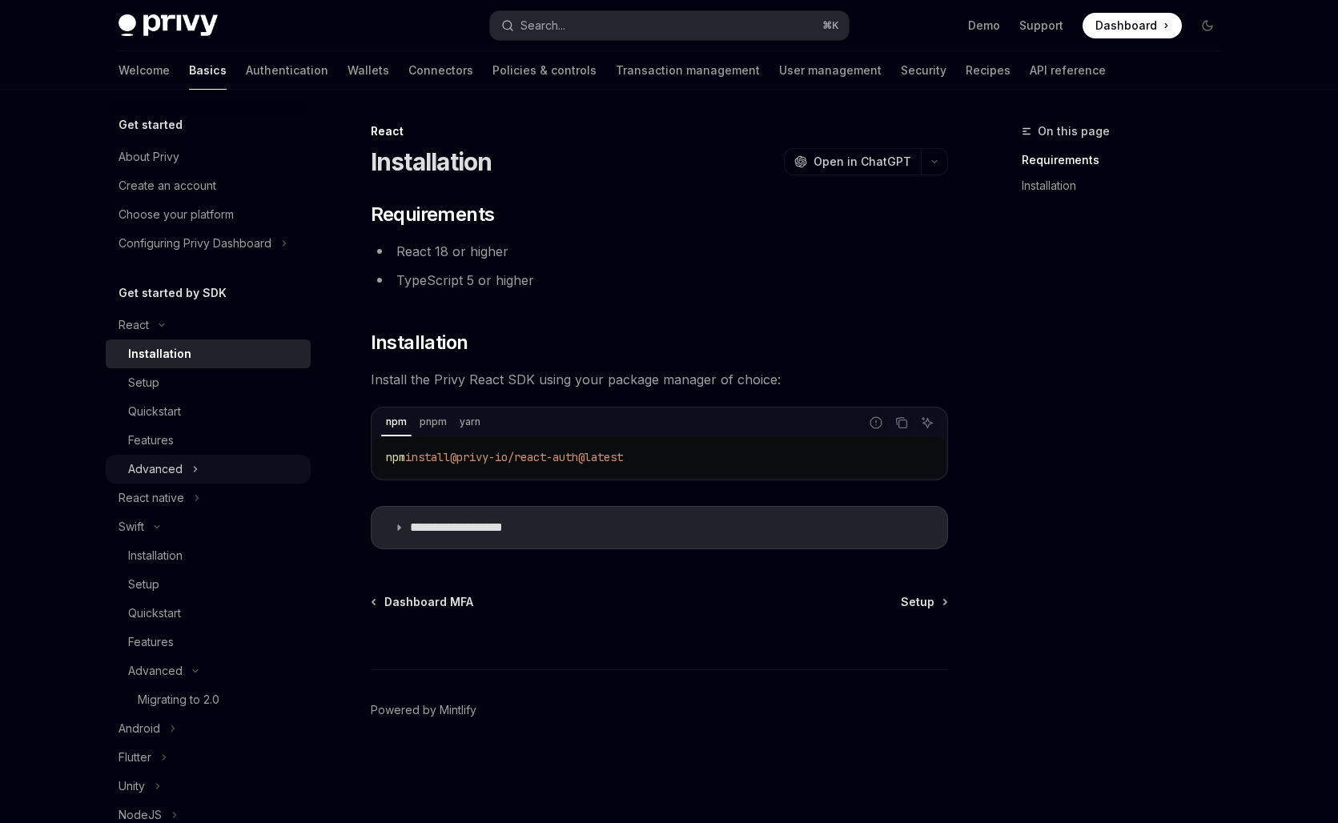
click at [208, 463] on button "Advanced" at bounding box center [208, 469] width 205 height 29
type textarea "*"
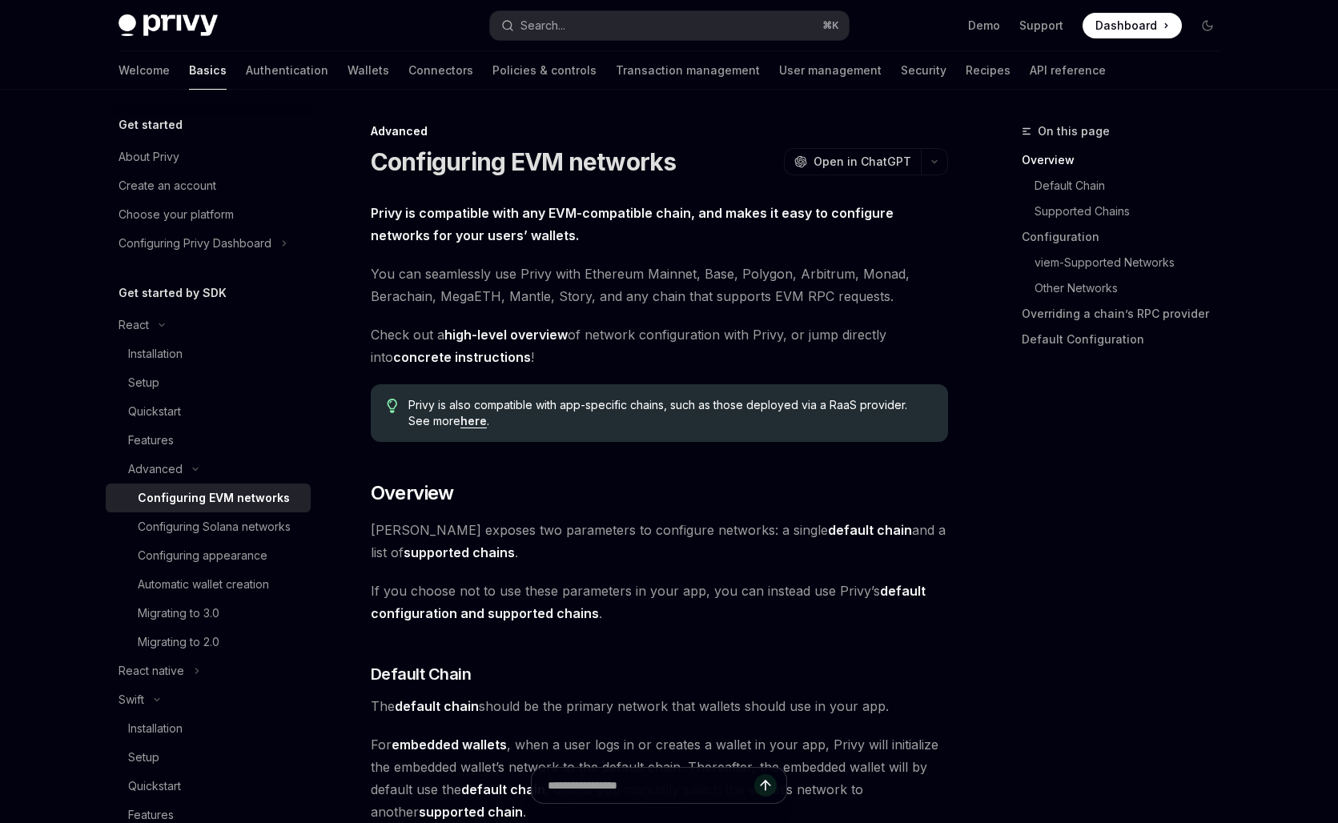
click at [533, 8] on div "Privy Docs home page Search... ⌘ K Demo Support Dashboard Dashboard Search..." at bounding box center [669, 25] width 1102 height 51
click at [543, 28] on div "Search..." at bounding box center [542, 25] width 45 height 19
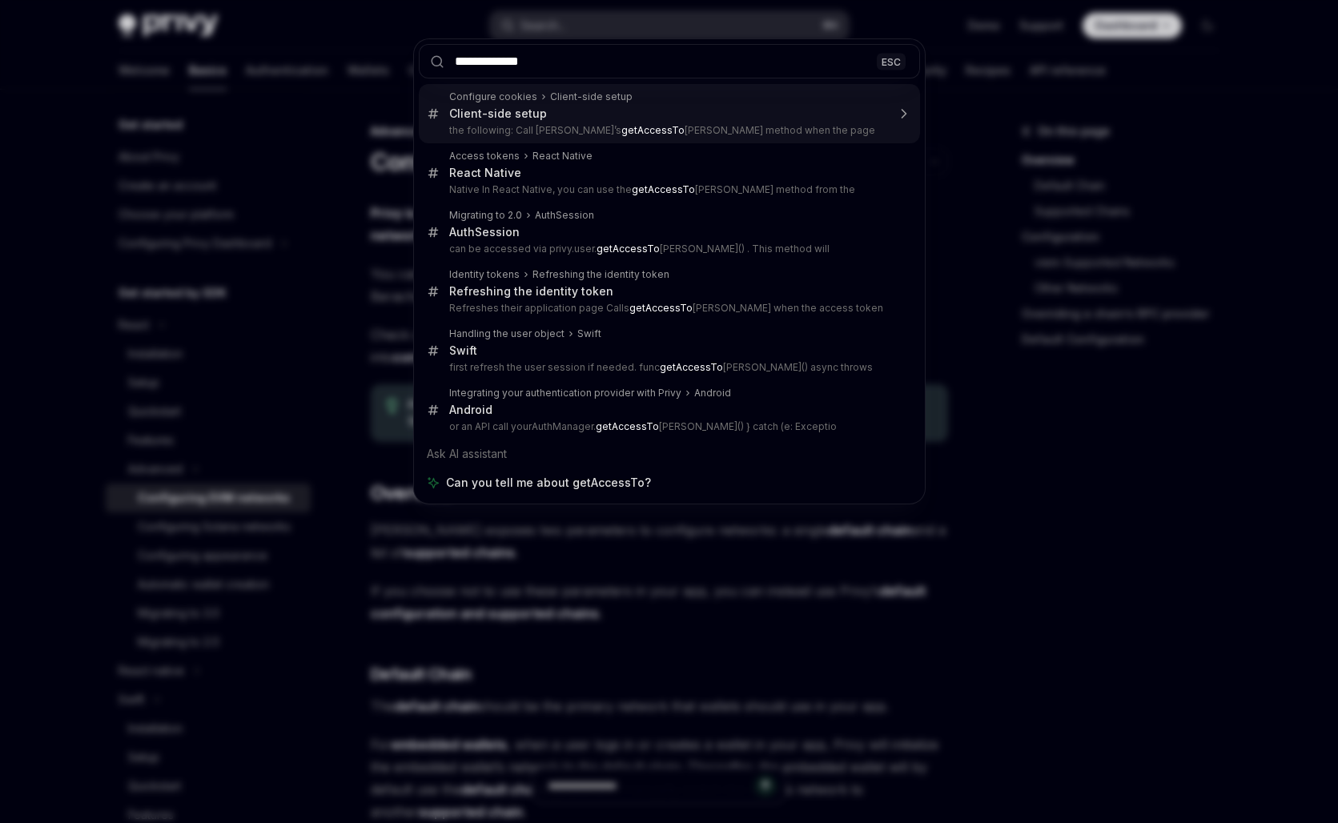
type input "**********"
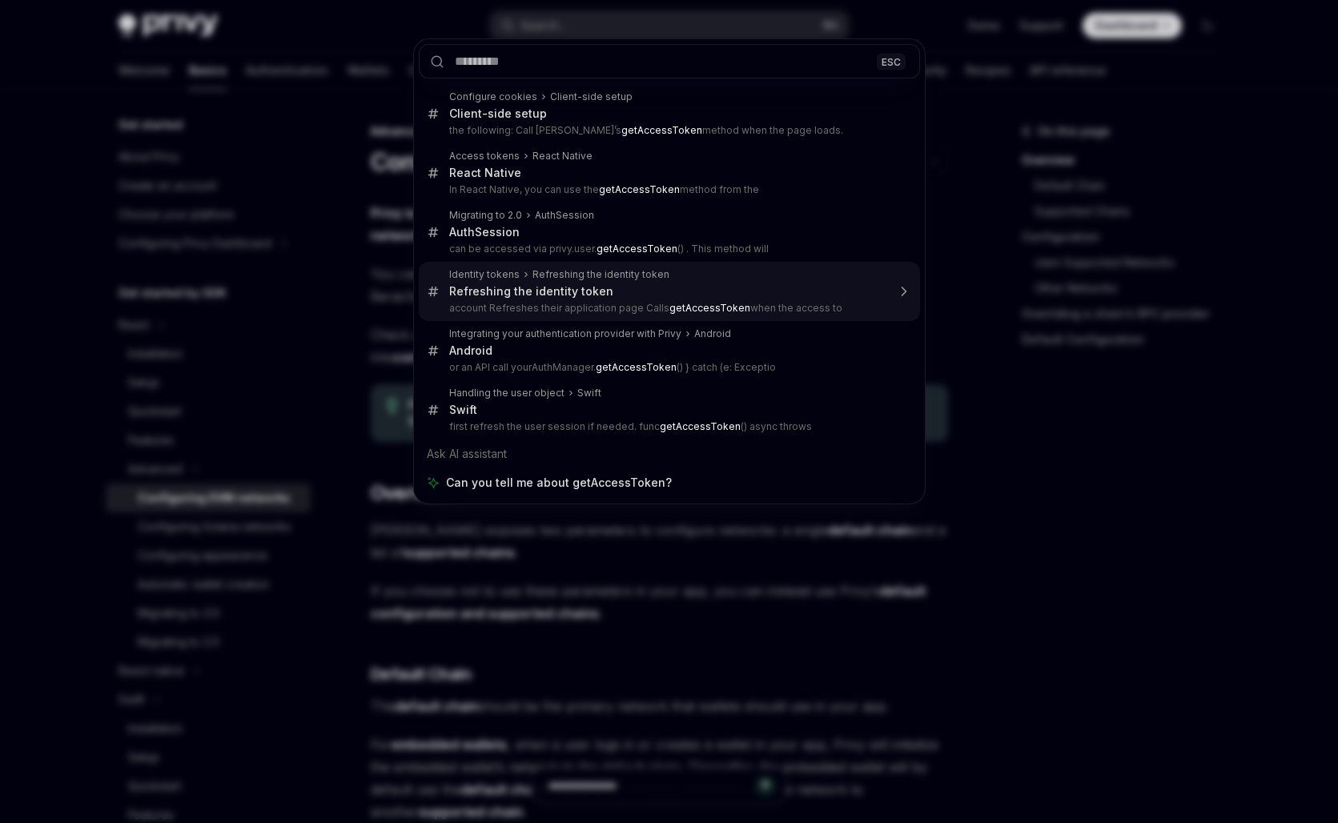
type textarea "*"
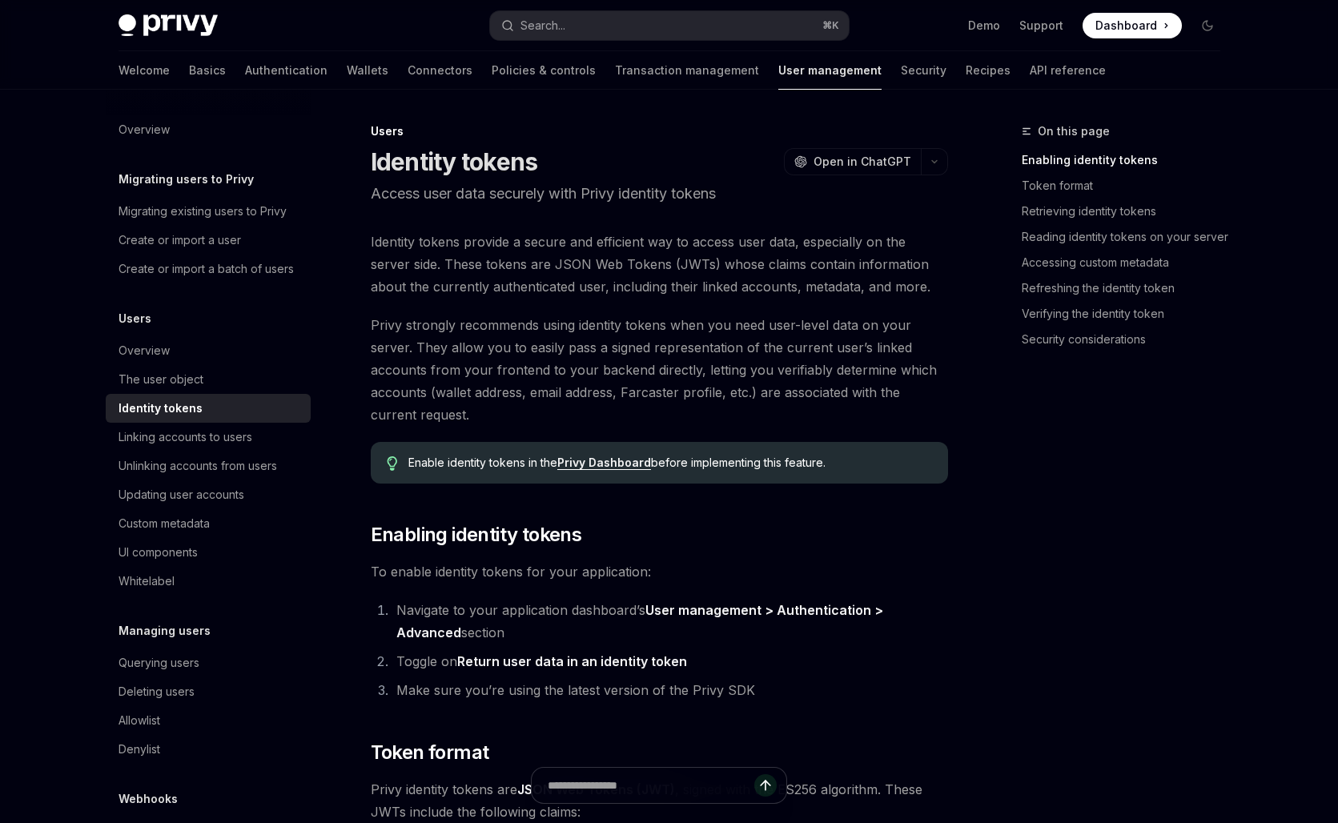
click at [520, 537] on span "Enabling identity tokens" at bounding box center [476, 535] width 211 height 26
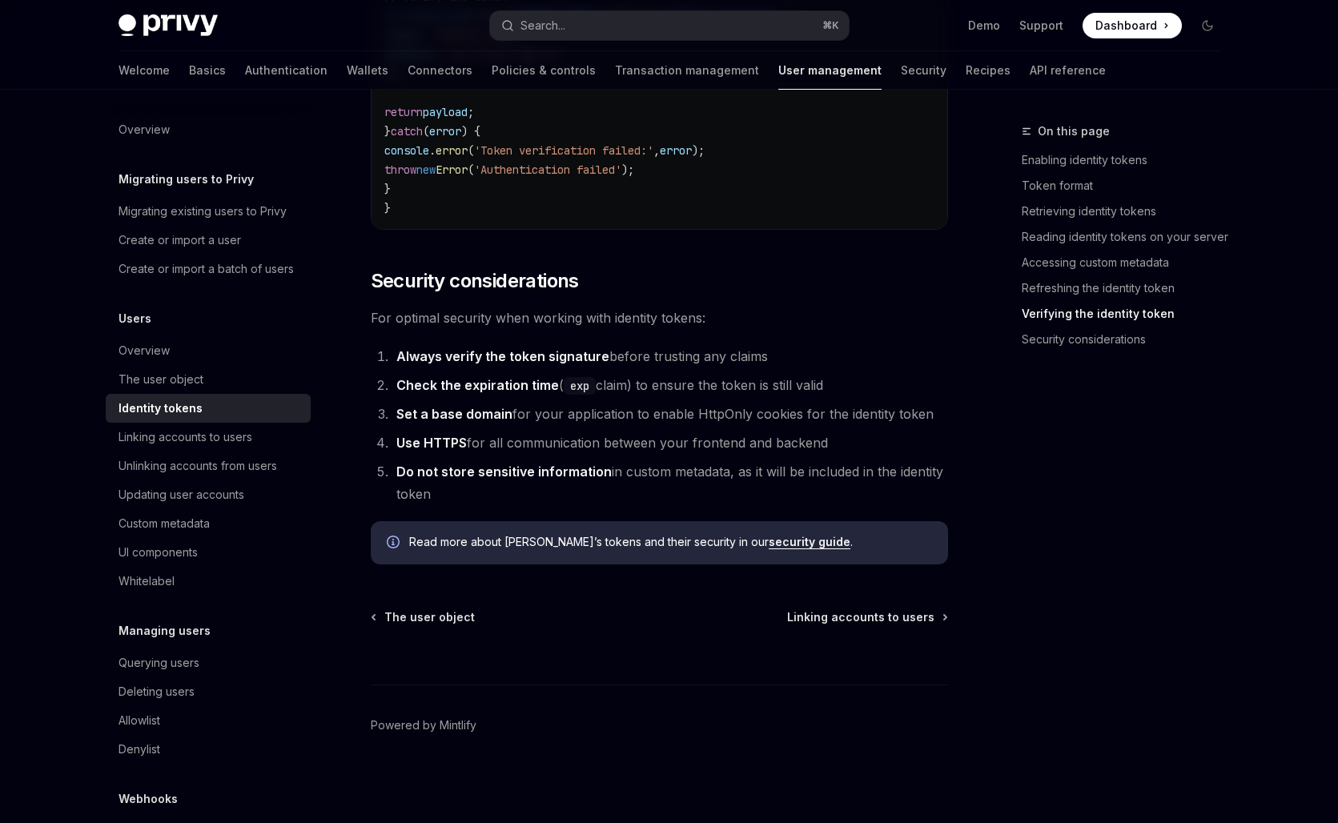
scroll to position [5217, 0]
click at [564, 22] on div "Search..." at bounding box center [542, 25] width 45 height 19
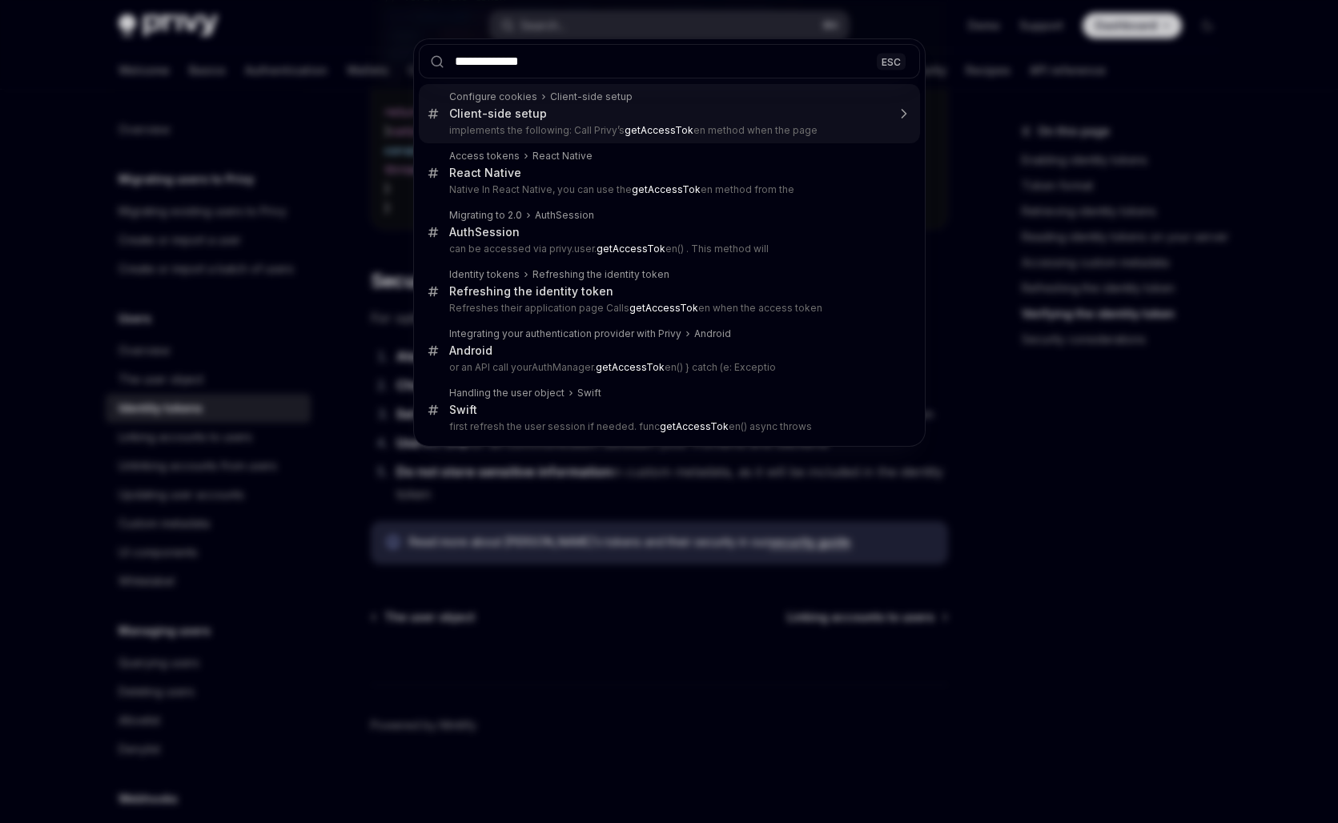
type input "**********"
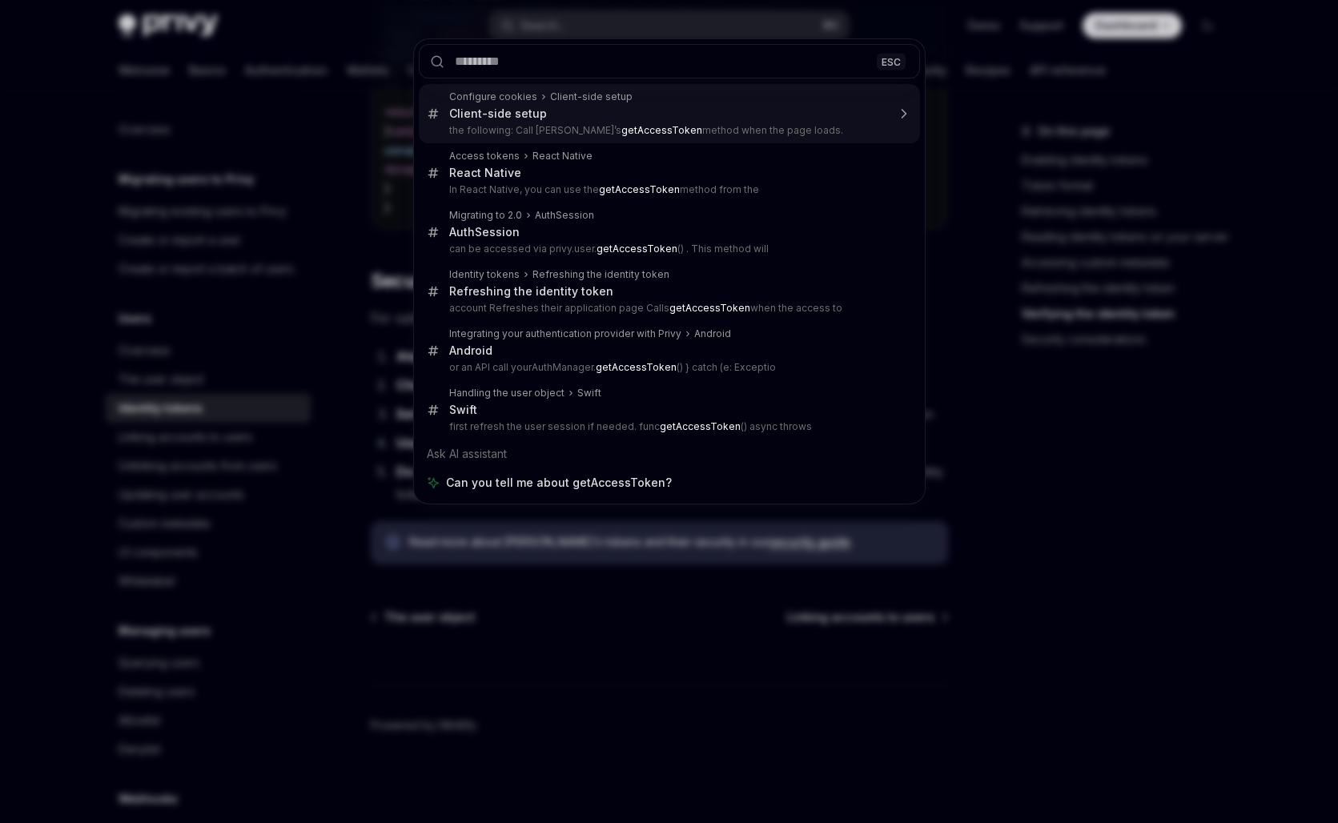
type textarea "*"
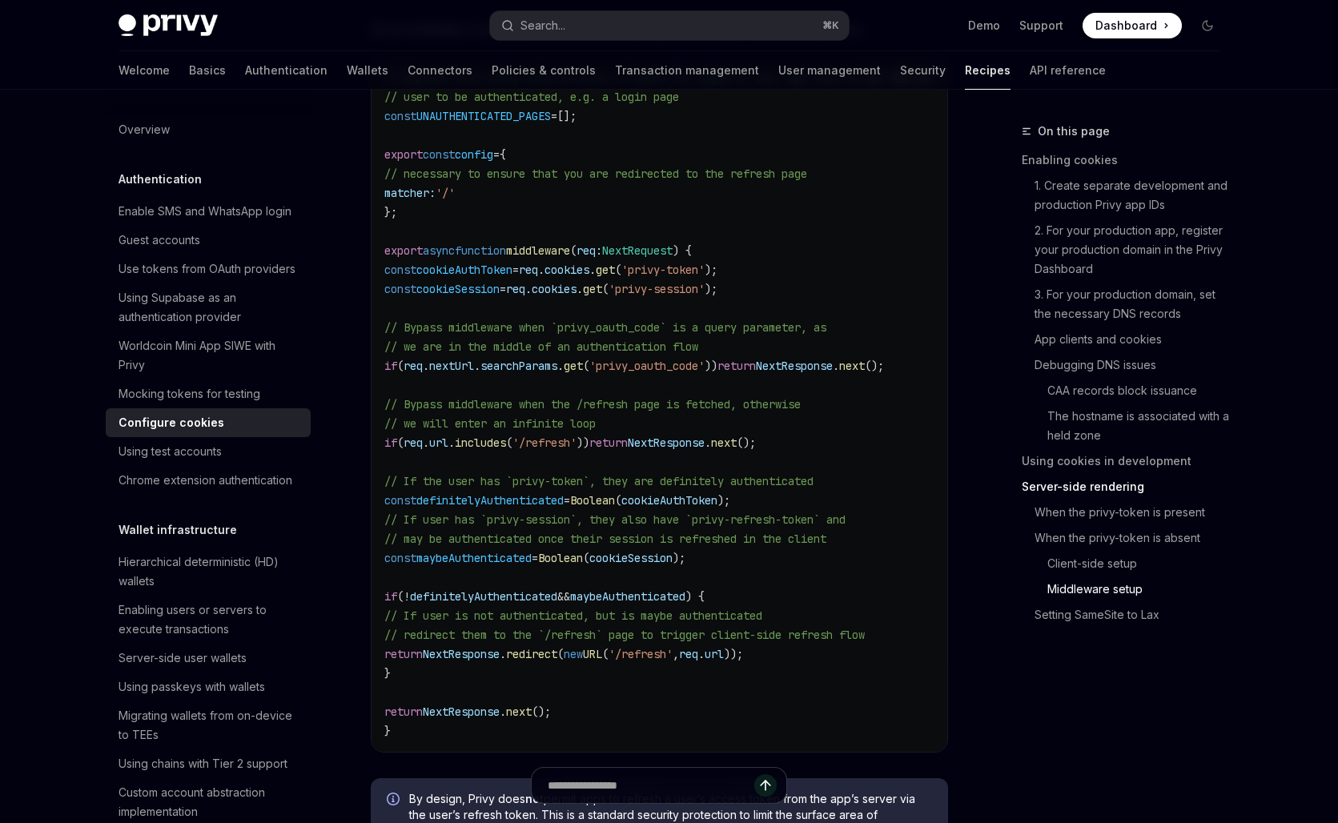
scroll to position [4875, 0]
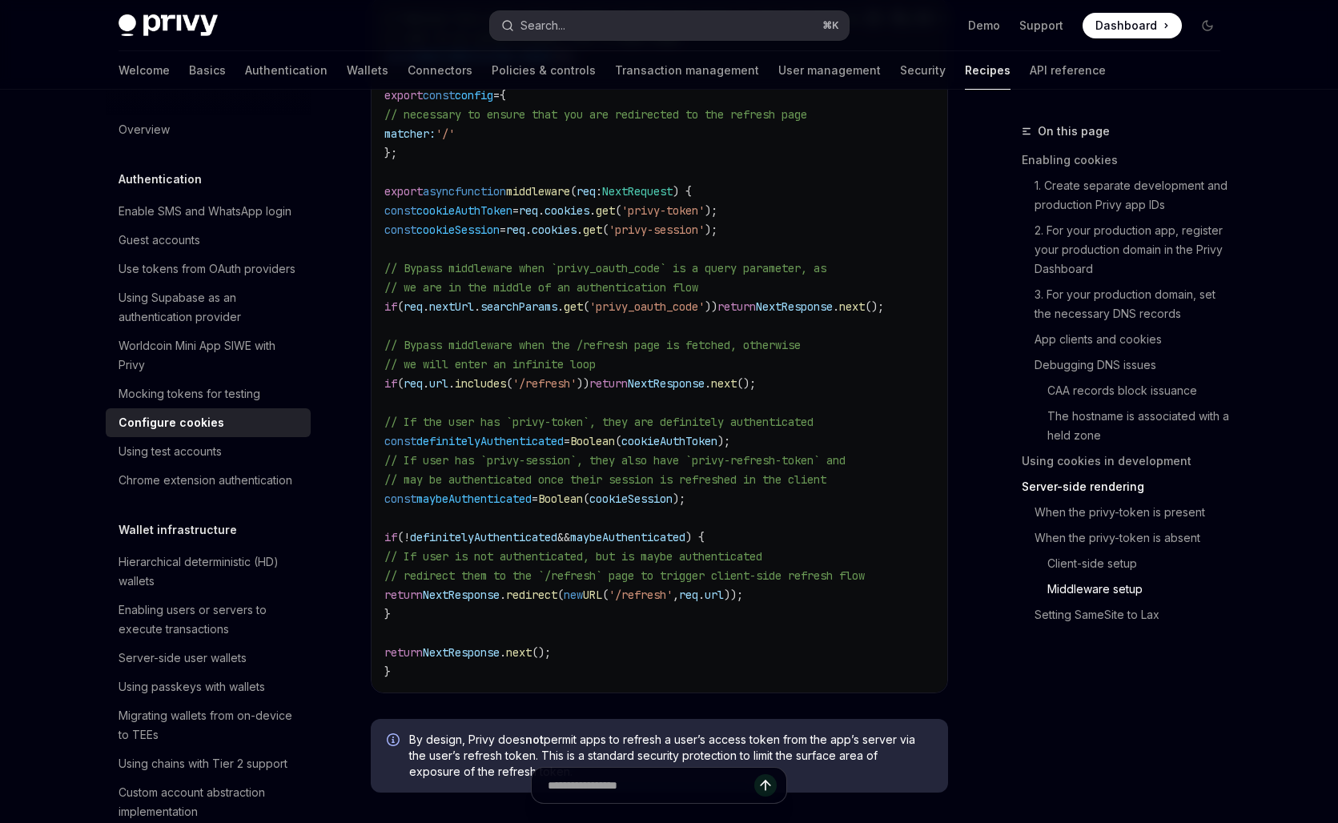
click at [610, 24] on button "Search... ⌘ K" at bounding box center [669, 25] width 359 height 29
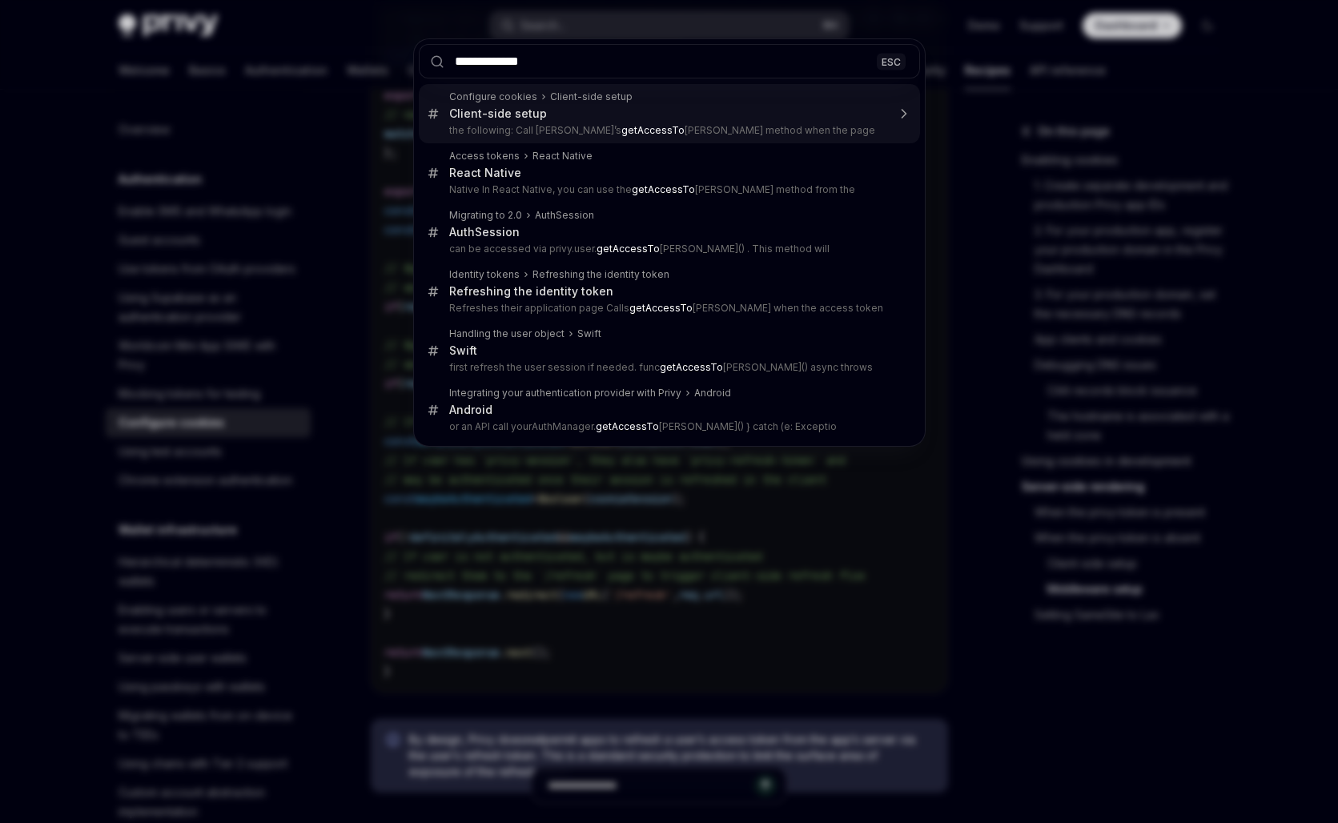
type input "**********"
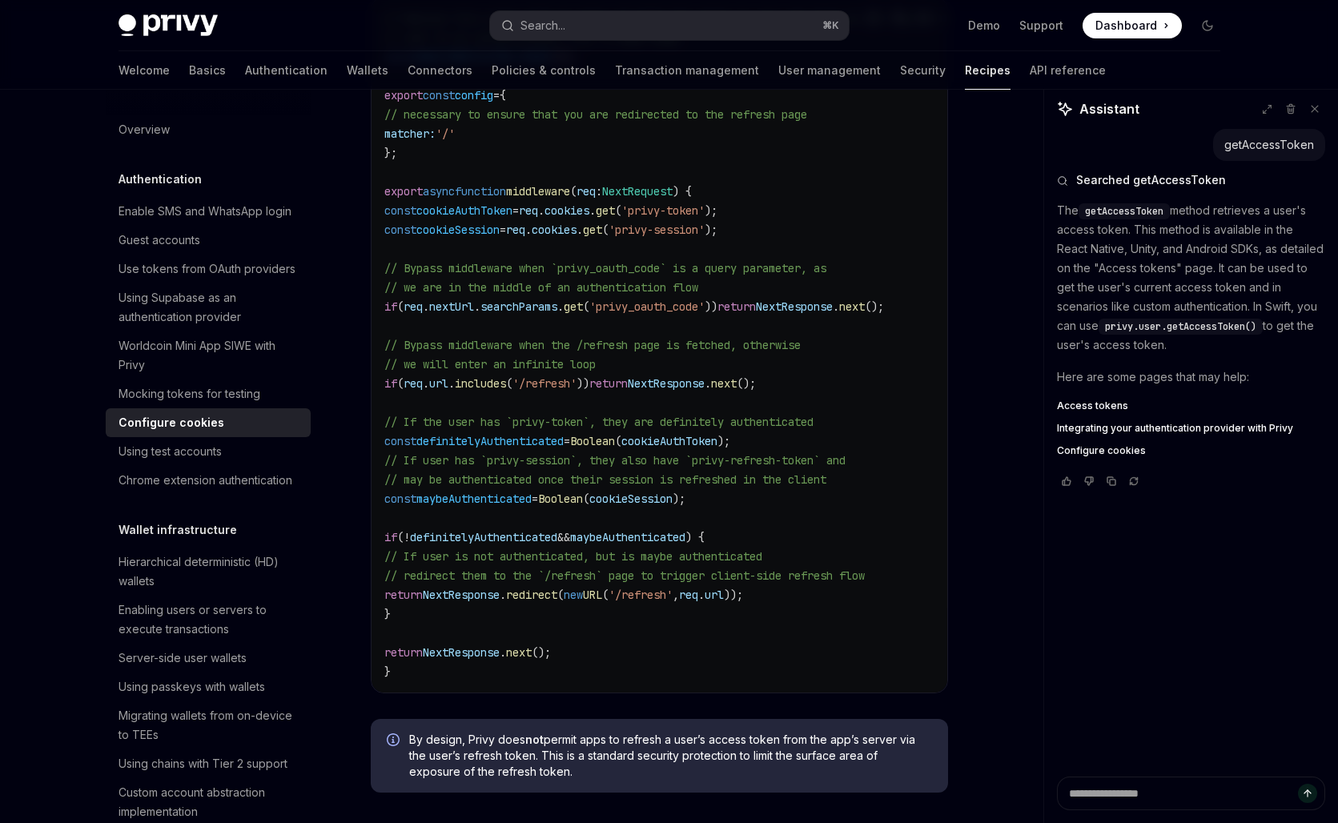
click at [1104, 405] on span "Access tokens" at bounding box center [1092, 405] width 71 height 13
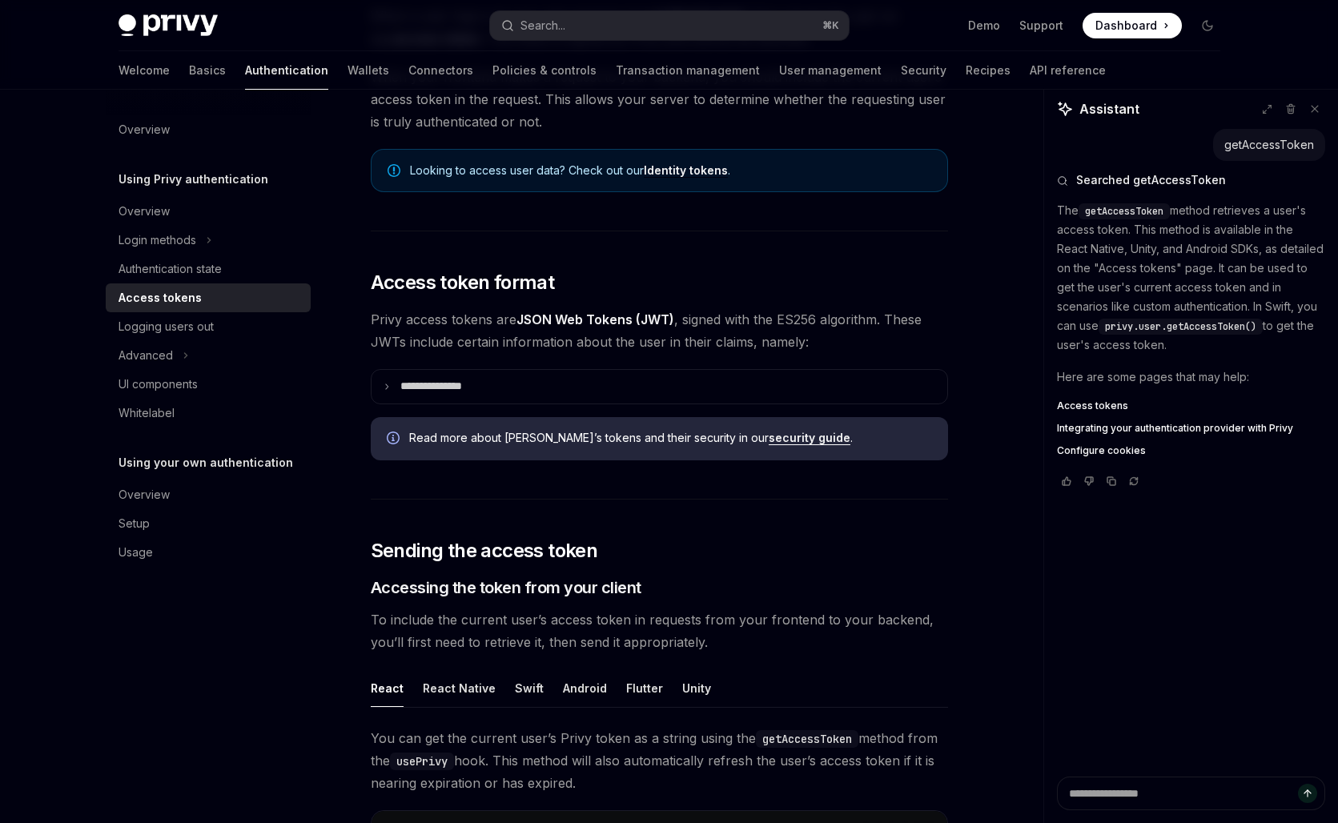
scroll to position [199, 0]
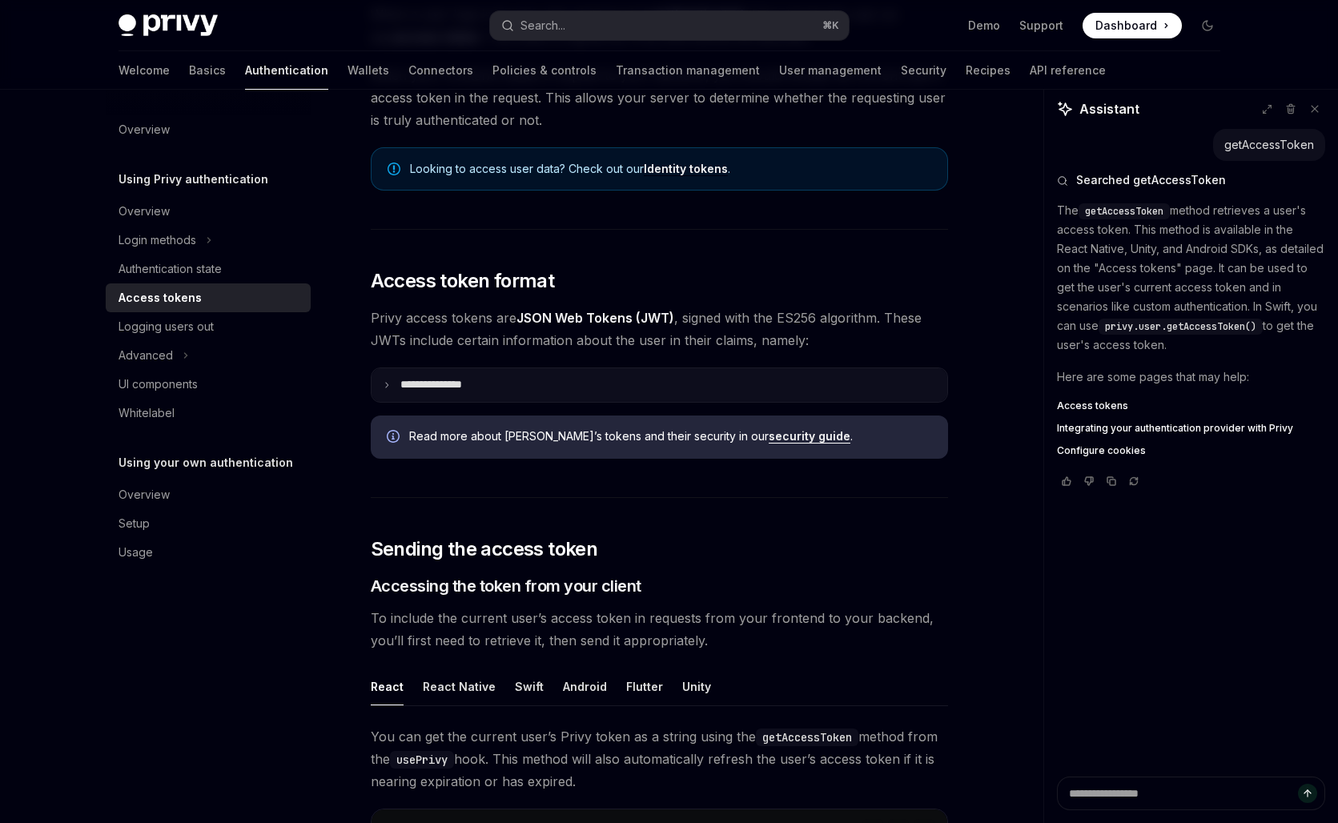
click at [512, 391] on summary "**********" at bounding box center [659, 385] width 576 height 34
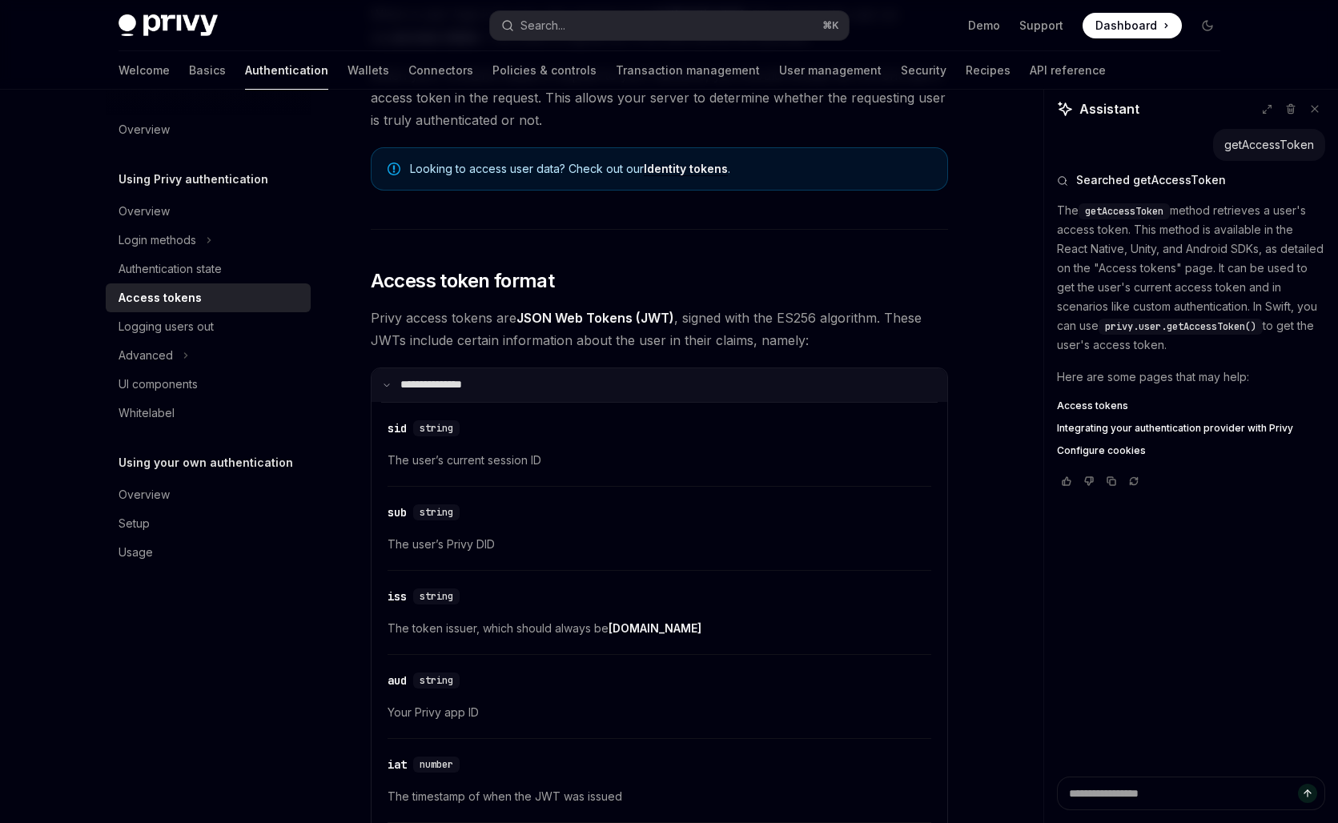
click at [512, 391] on summary "**********" at bounding box center [659, 385] width 576 height 34
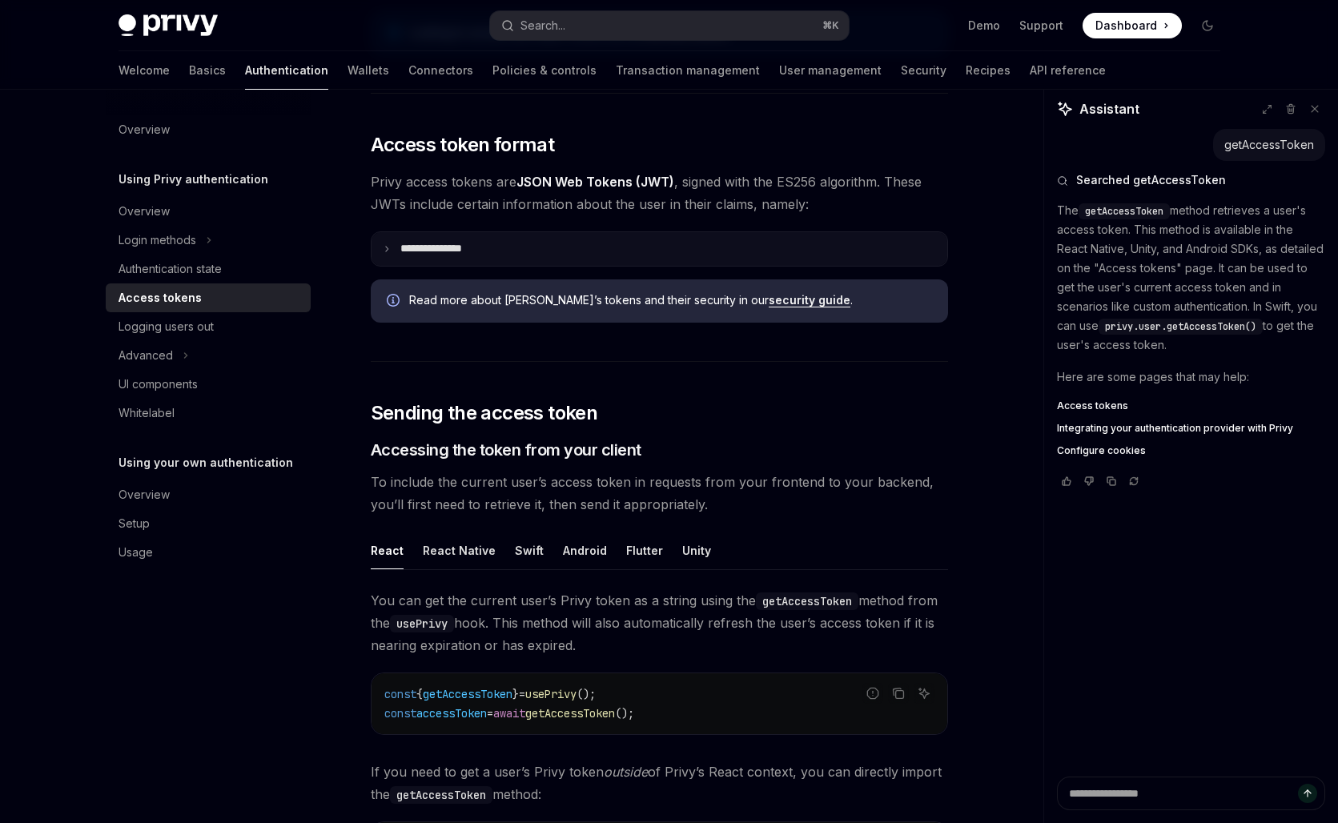
scroll to position [547, 0]
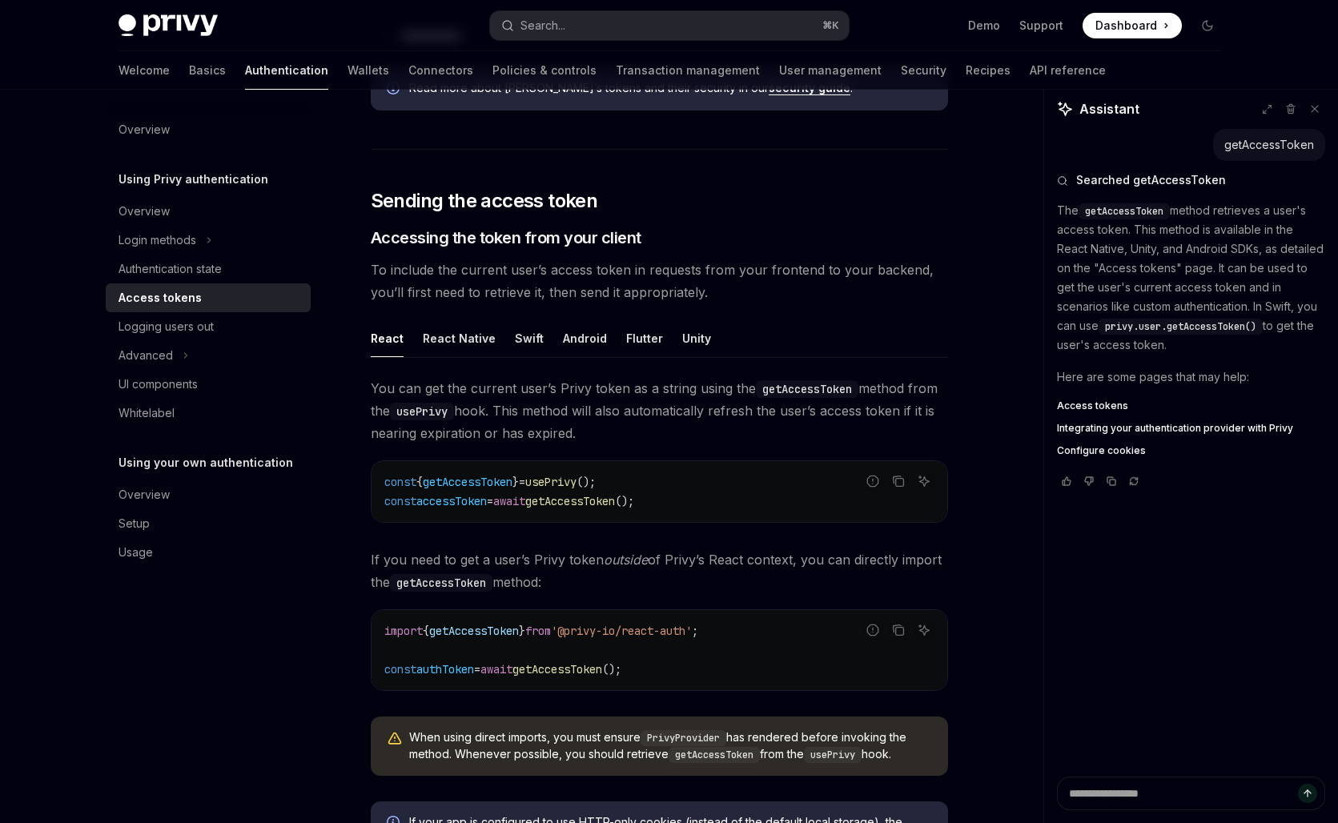
type textarea "*"
